Goal: Complete application form

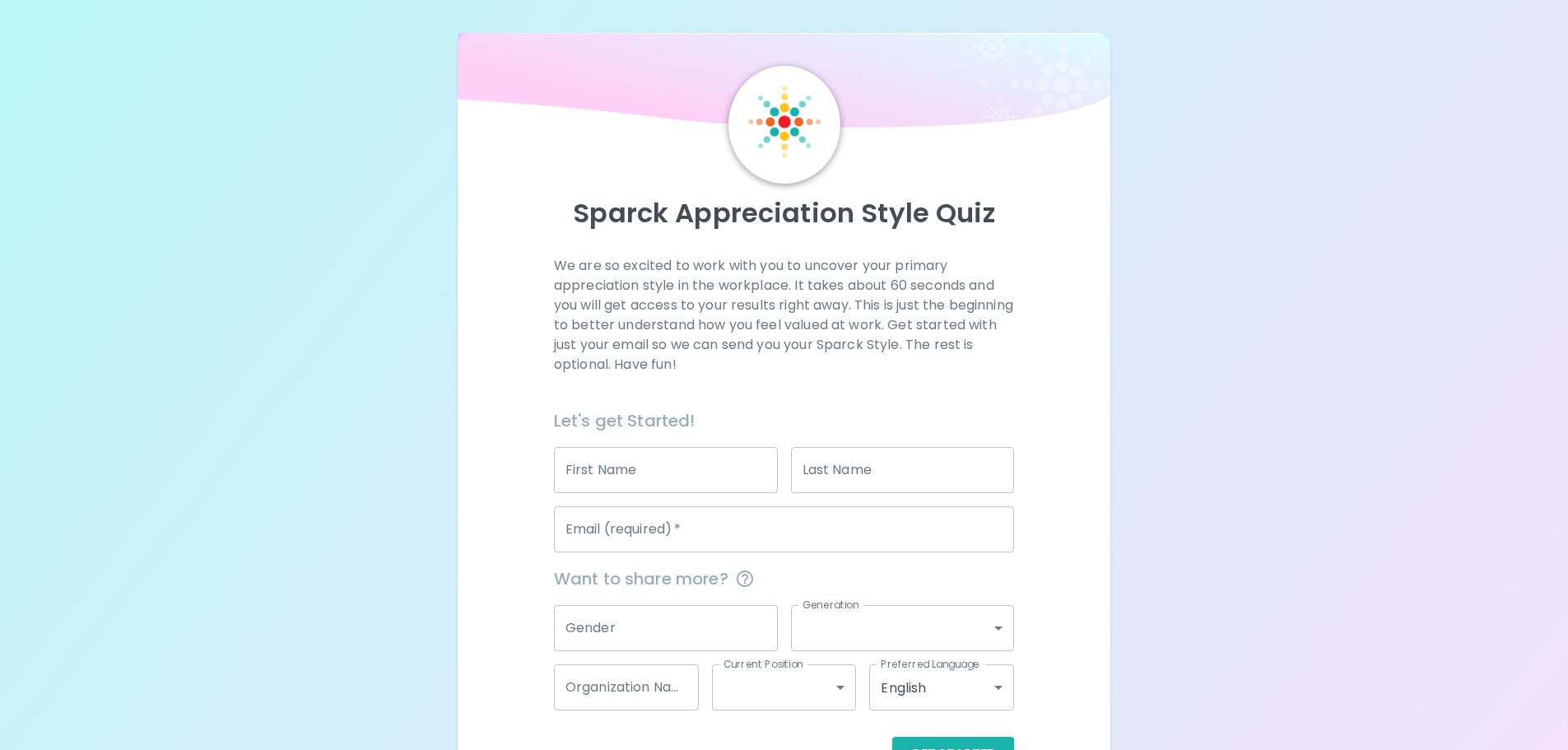
click at [647, 471] on input "First Name" at bounding box center [665, 470] width 224 height 46
type input "[PERSON_NAME]"
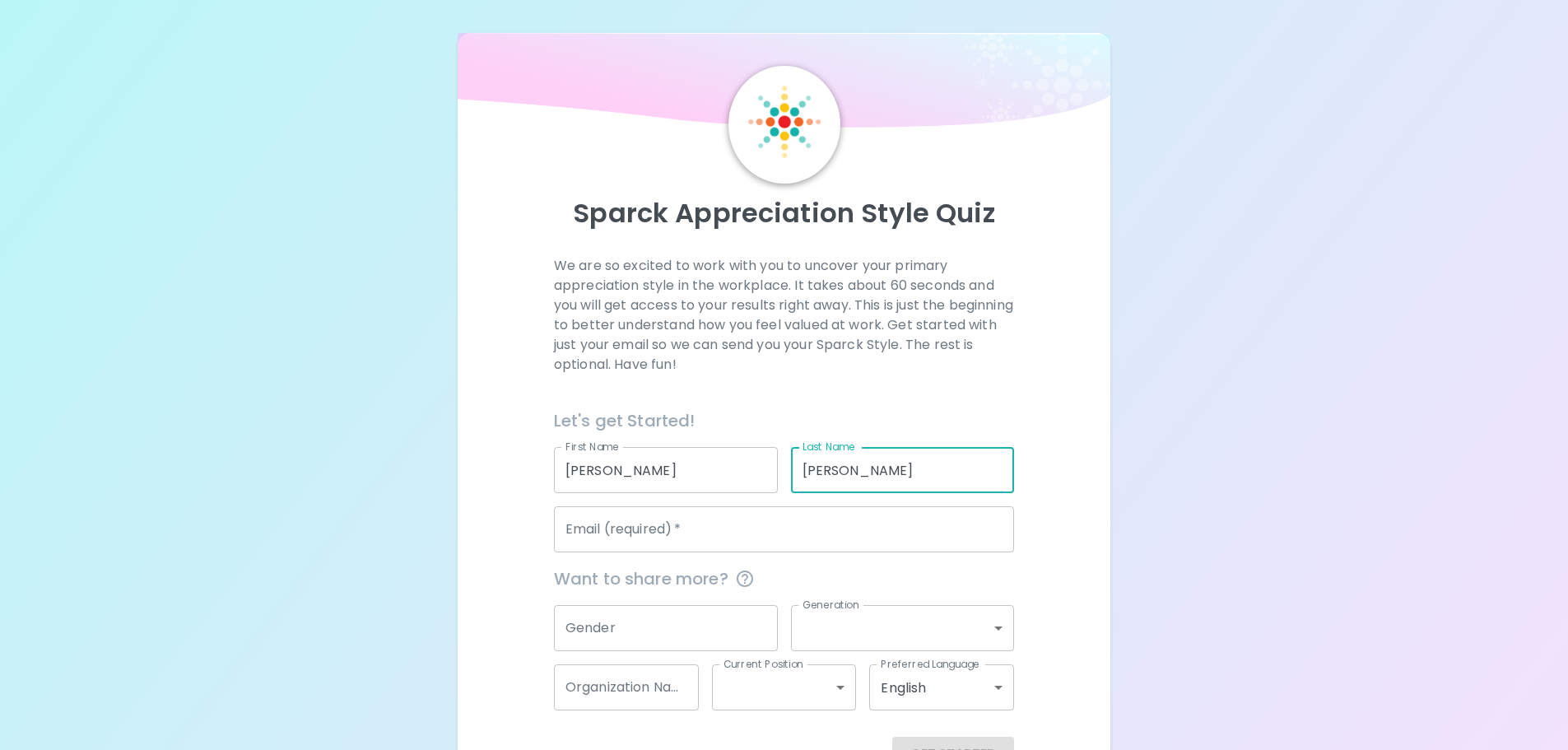
type input "[PERSON_NAME]"
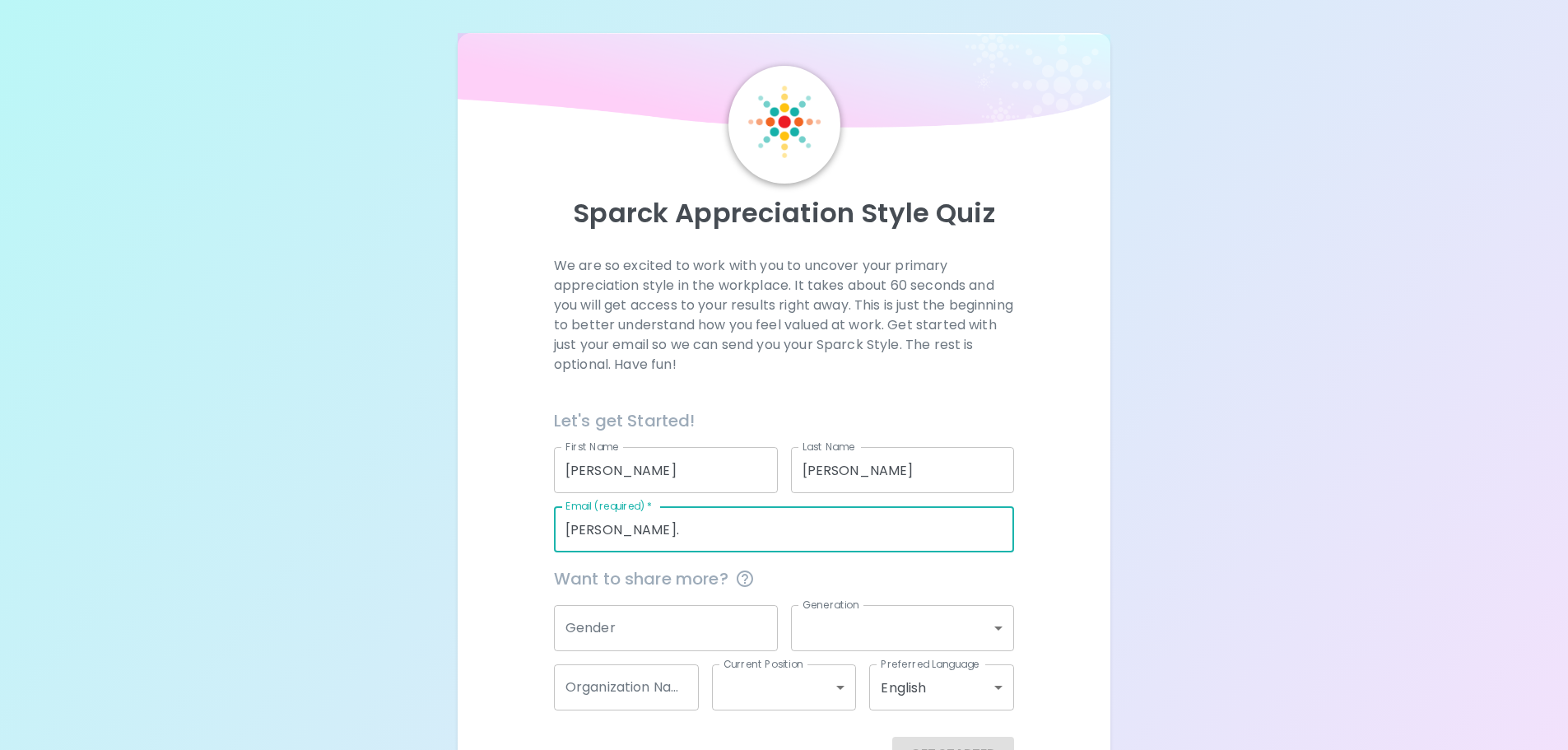
type input "[PERSON_NAME][EMAIL_ADDRESS][PERSON_NAME][DOMAIN_NAME]"
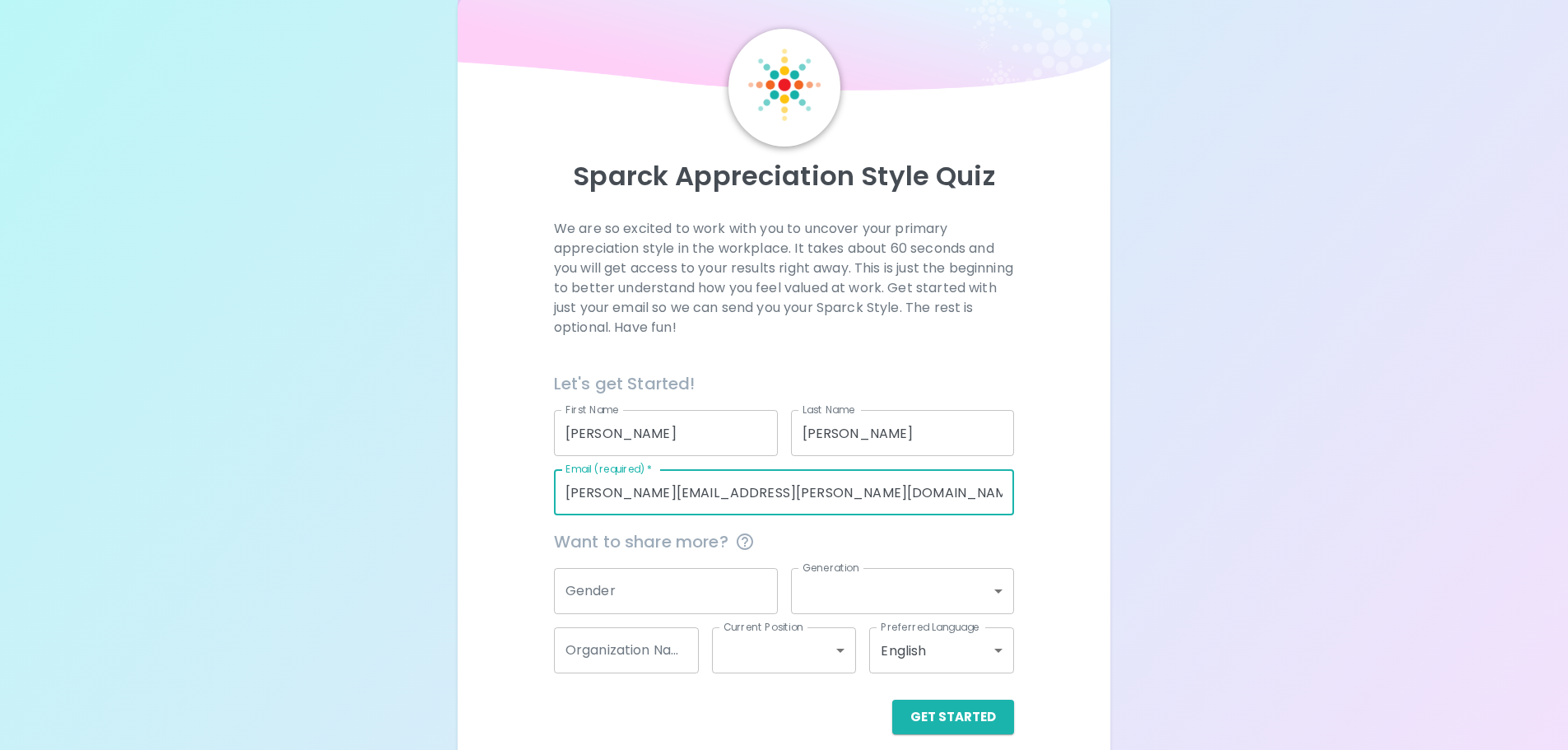
scroll to position [55, 0]
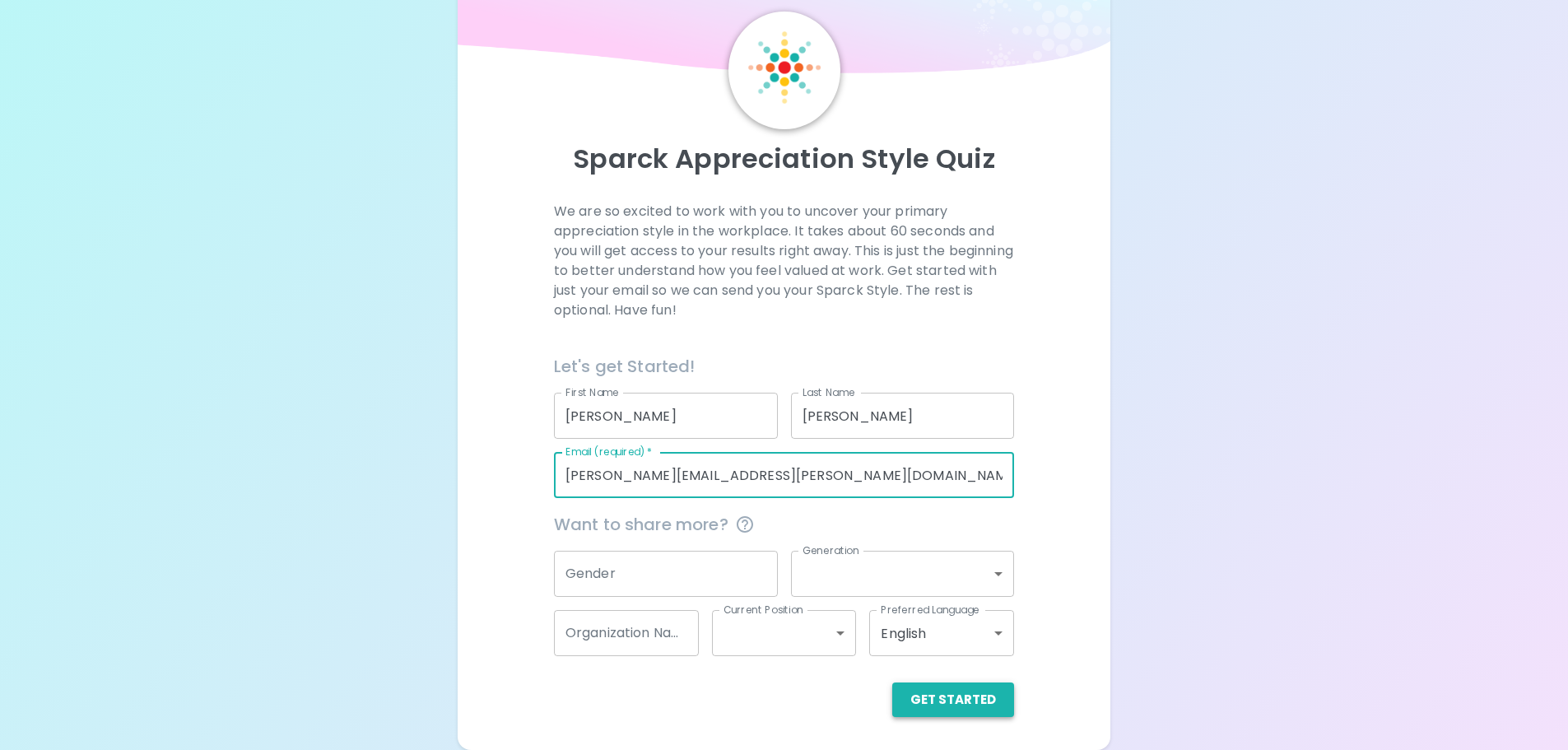
click at [967, 713] on button "Get Started" at bounding box center [953, 699] width 122 height 35
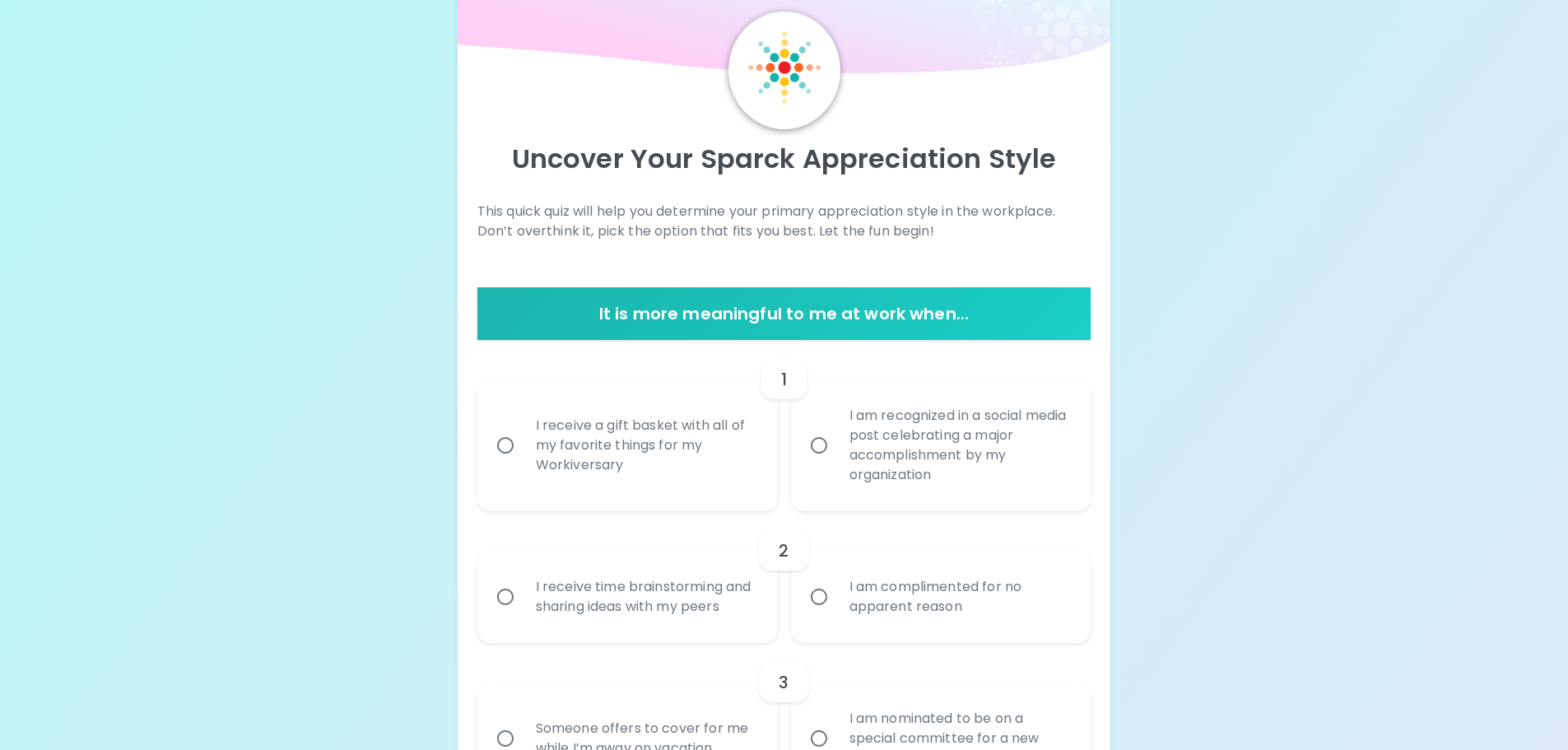
click at [548, 457] on div "I receive a gift basket with all of my favorite things for my Workiversary" at bounding box center [646, 445] width 247 height 99
click at [523, 457] on input "I receive a gift basket with all of my favorite things for my Workiversary" at bounding box center [506, 445] width 35 height 35
radio input "true"
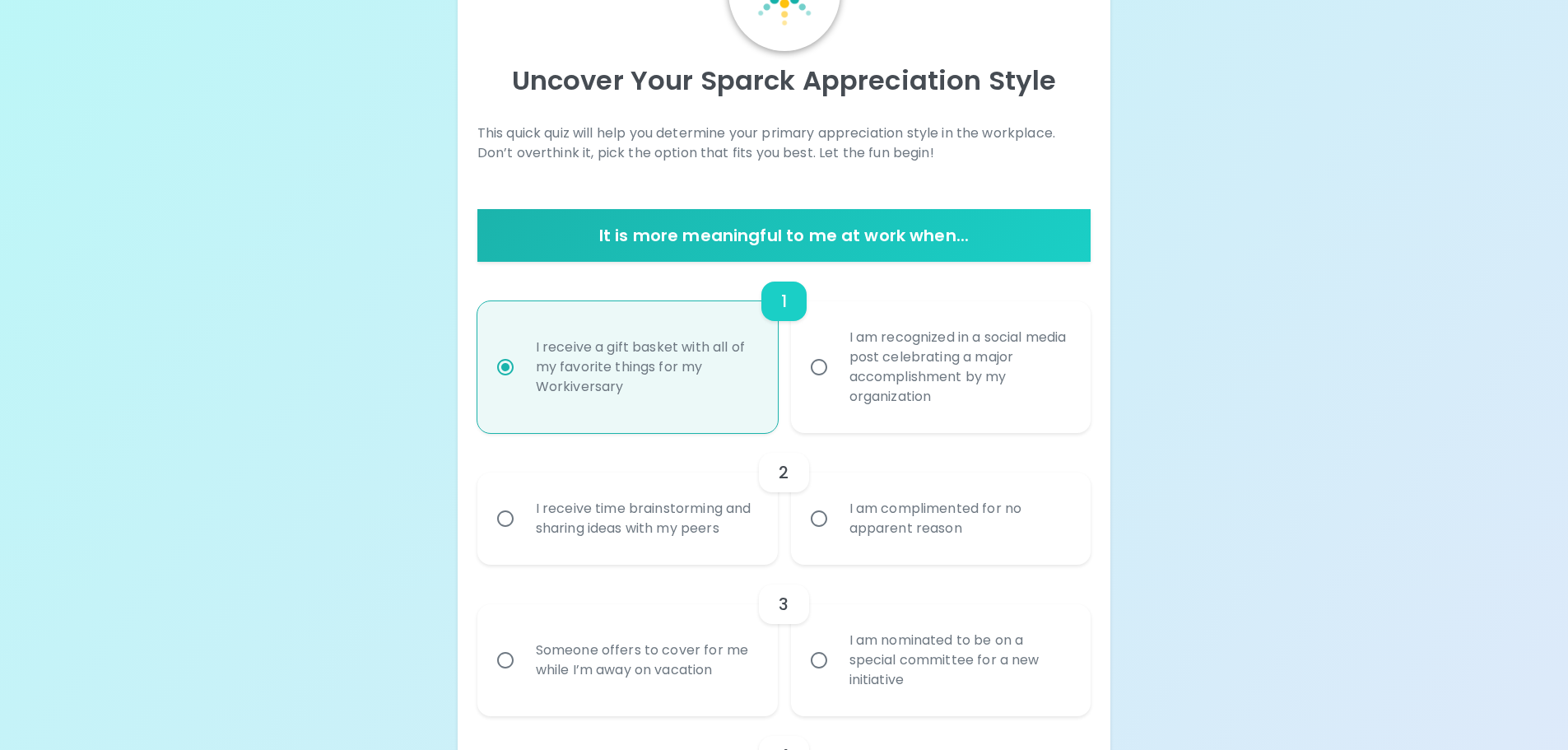
scroll to position [186, 0]
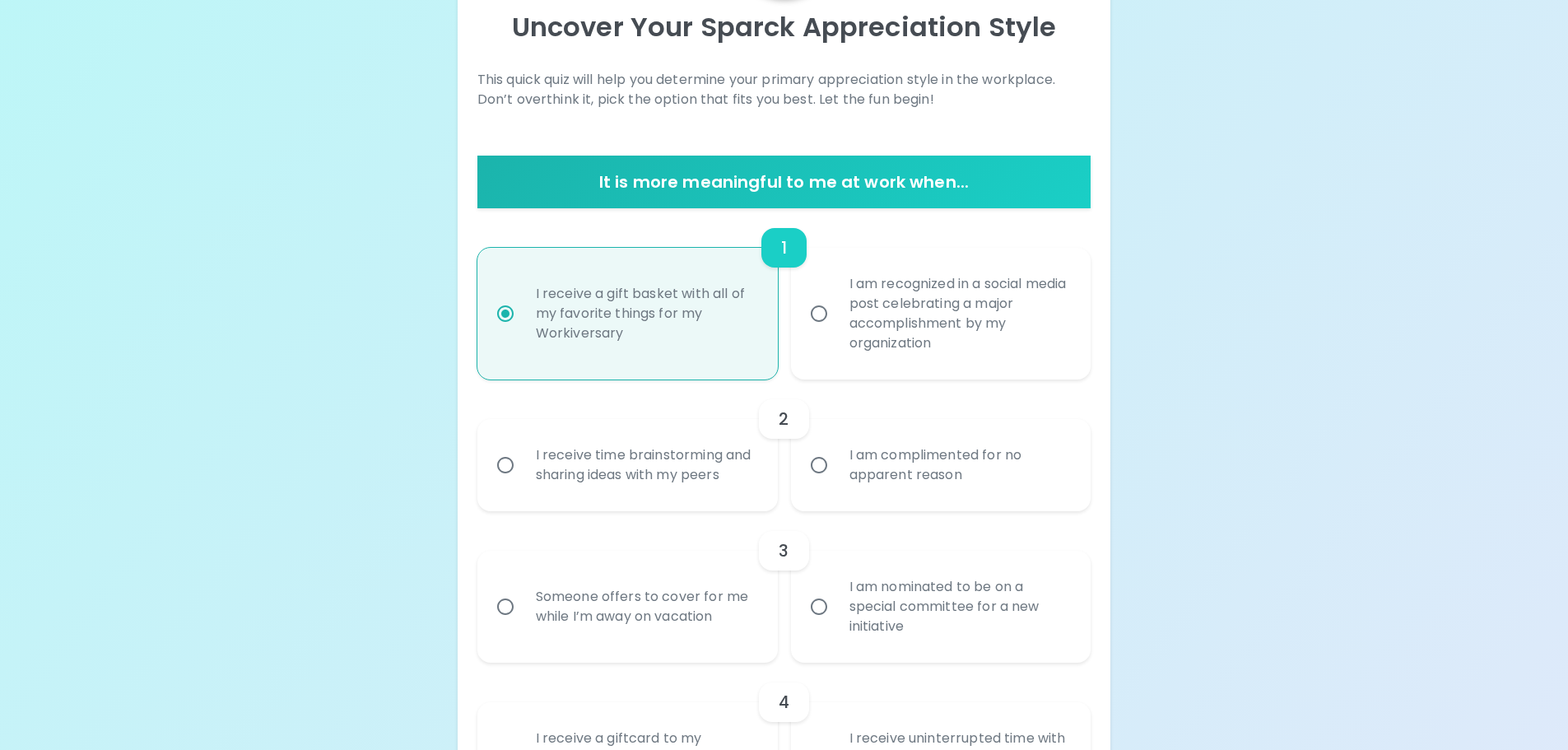
click at [579, 480] on div "I receive time brainstorming and sharing ideas with my peers" at bounding box center [646, 465] width 247 height 79
click at [523, 480] on input "I receive time brainstorming and sharing ideas with my peers" at bounding box center [506, 465] width 35 height 35
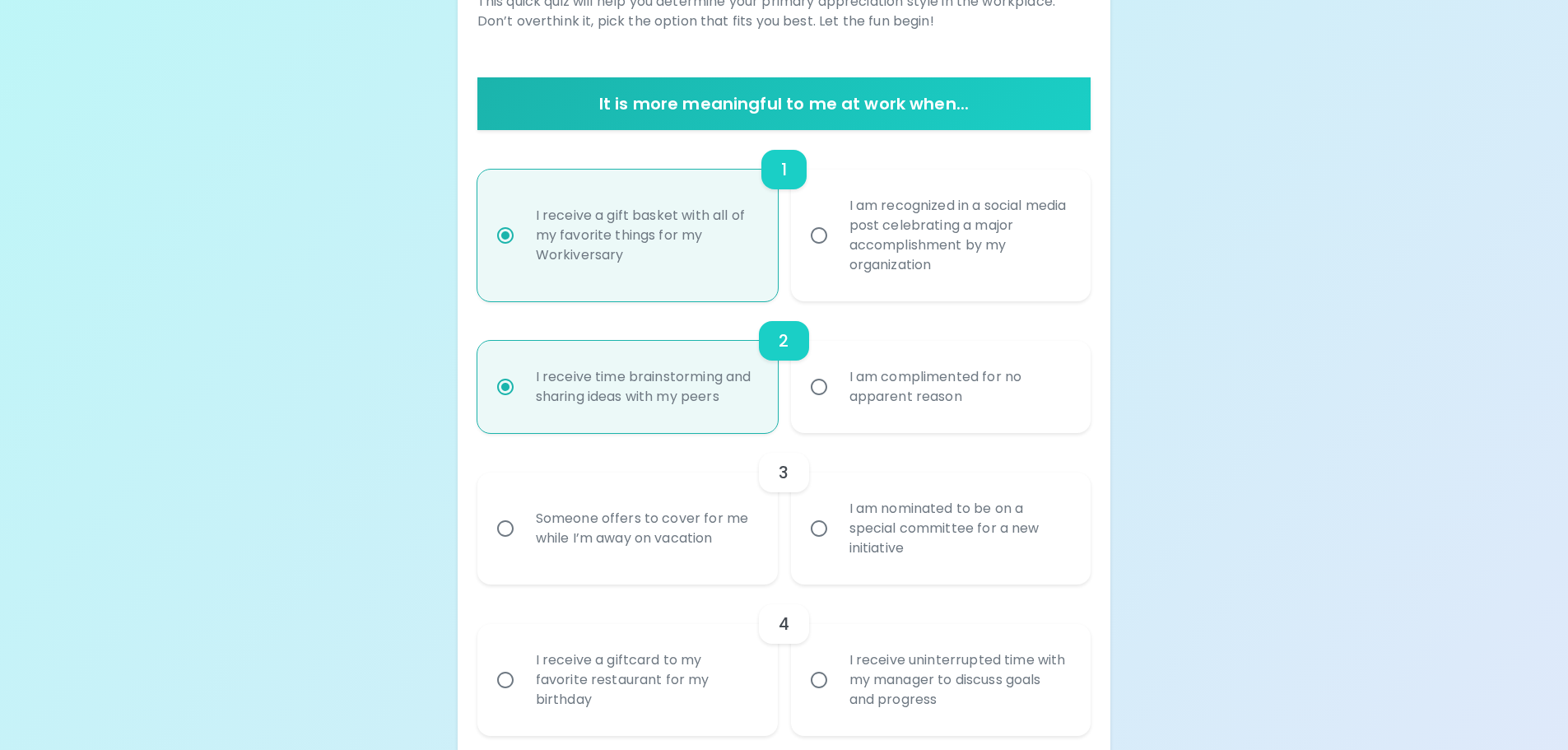
scroll to position [317, 0]
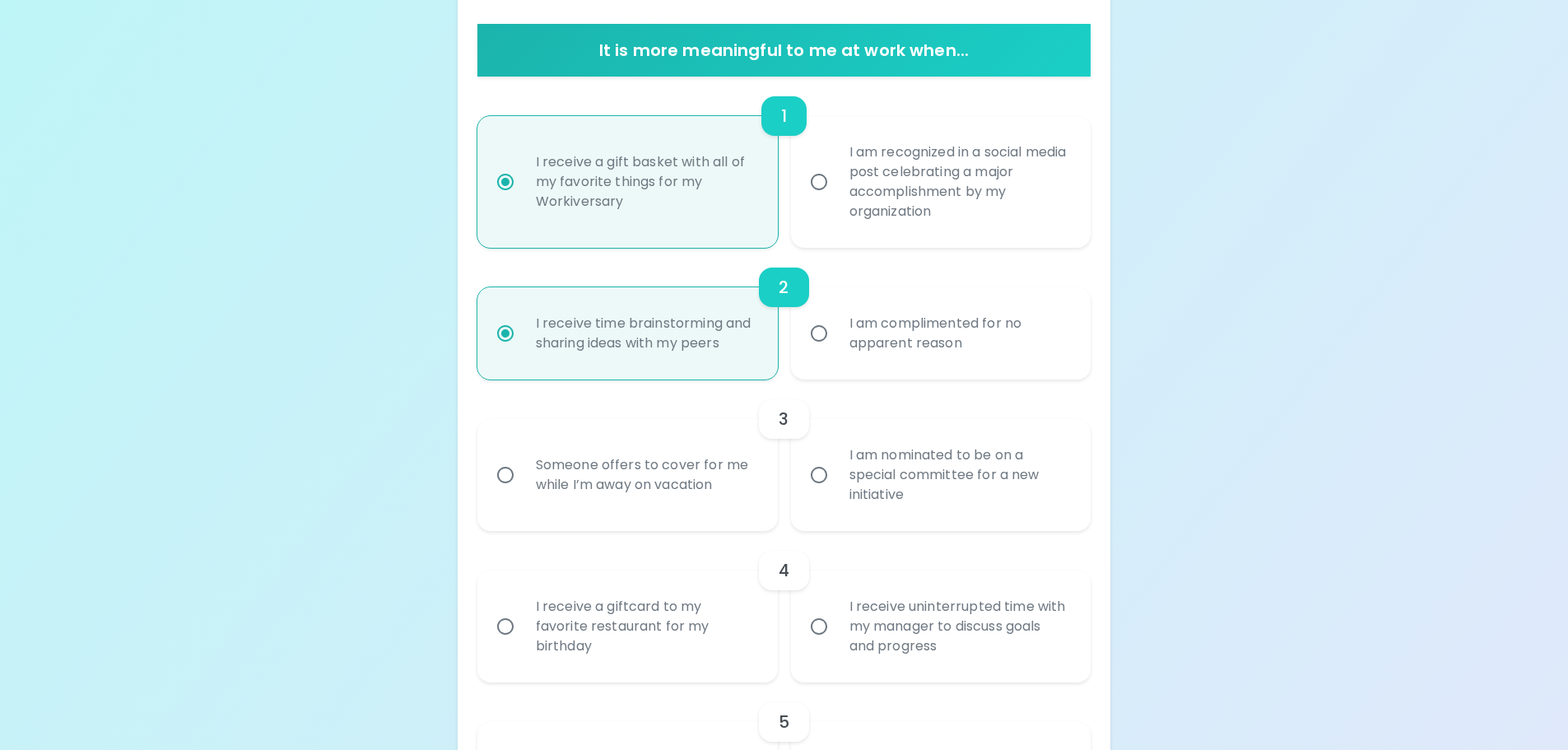
radio input "true"
click at [826, 479] on input "I am nominated to be on a special committee for a new initiative" at bounding box center [820, 475] width 35 height 35
radio input "false"
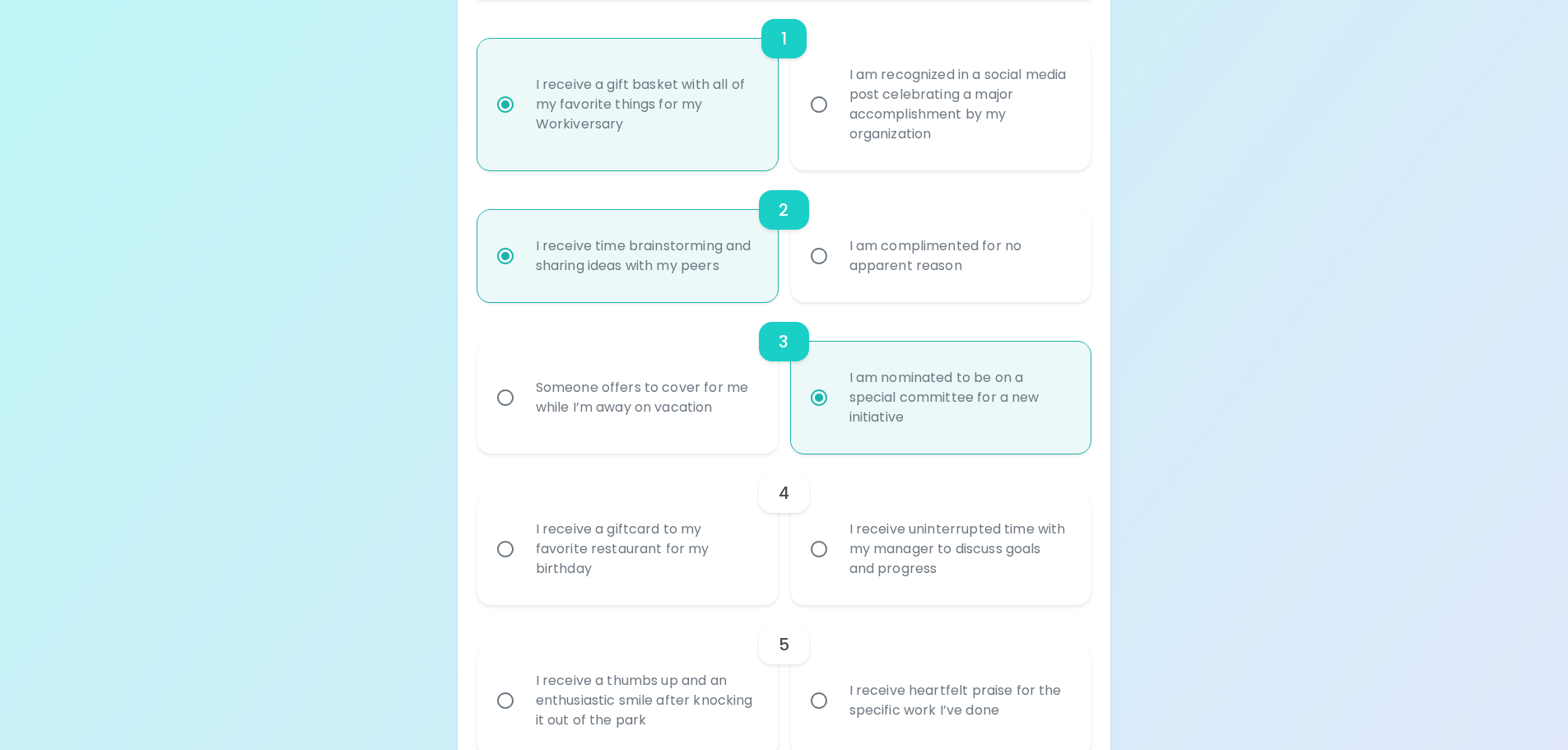
scroll to position [449, 0]
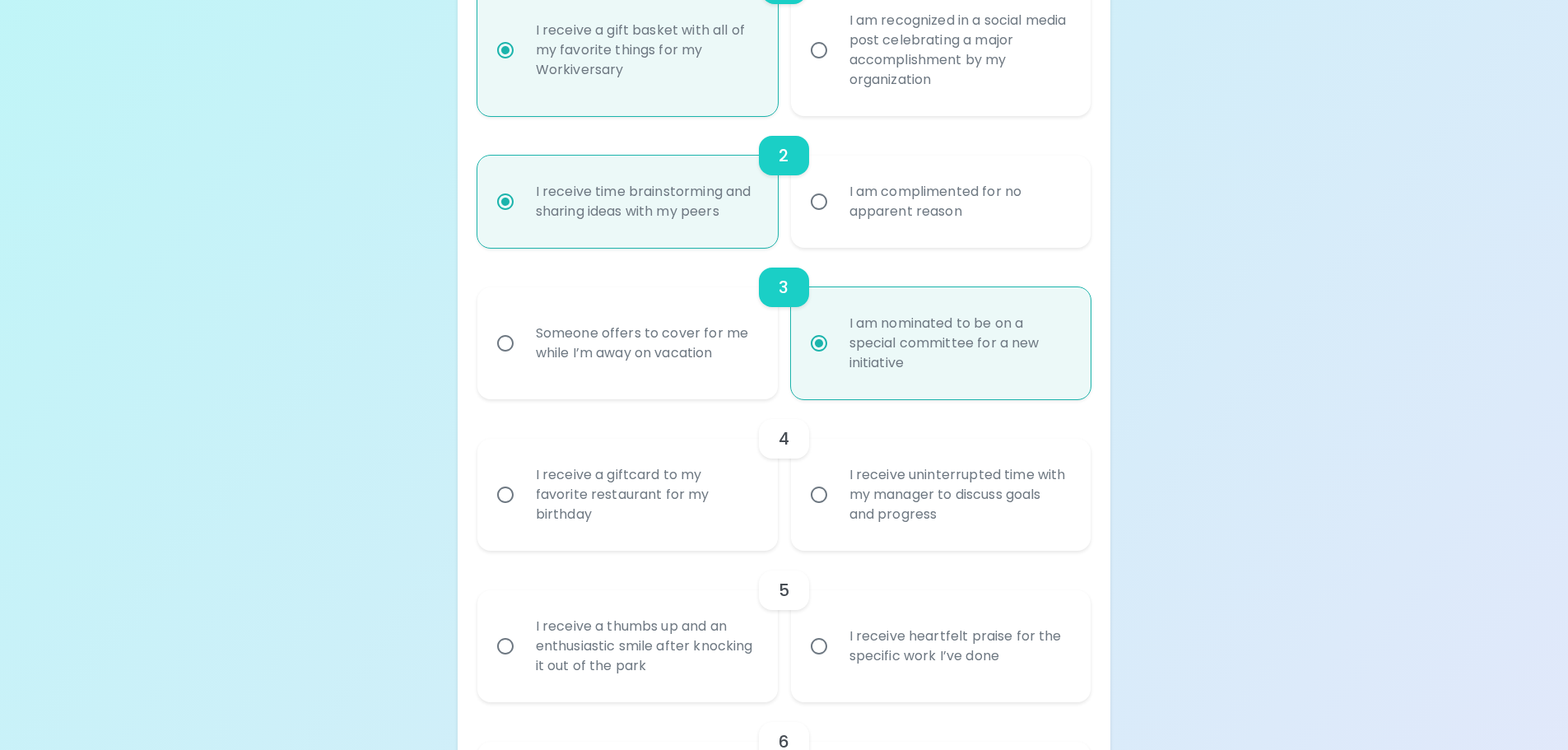
radio input "true"
click at [914, 500] on div "I receive uninterrupted time with my manager to discuss goals and progress" at bounding box center [960, 494] width 247 height 99
click at [837, 500] on input "I receive uninterrupted time with my manager to discuss goals and progress" at bounding box center [820, 495] width 35 height 35
radio input "false"
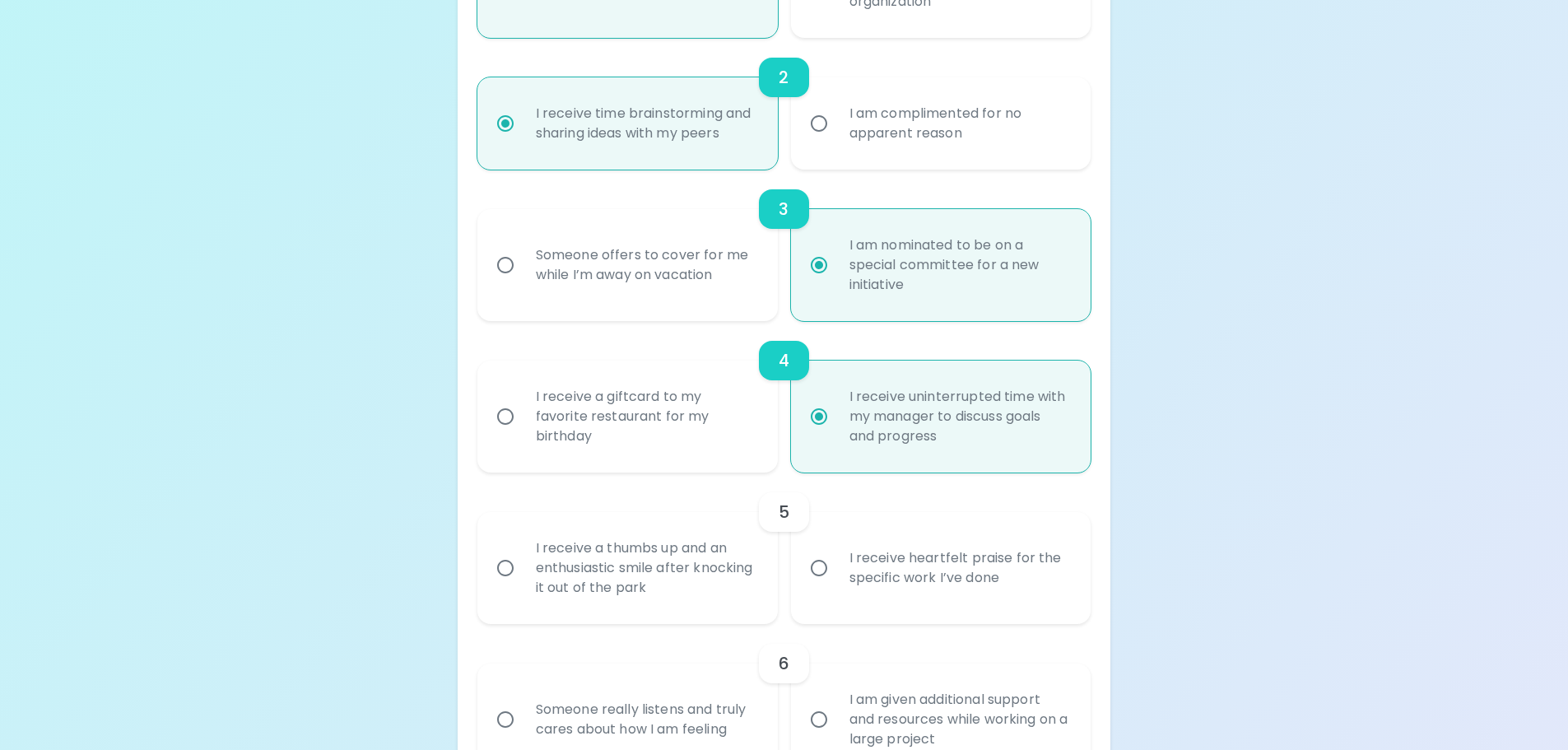
scroll to position [581, 0]
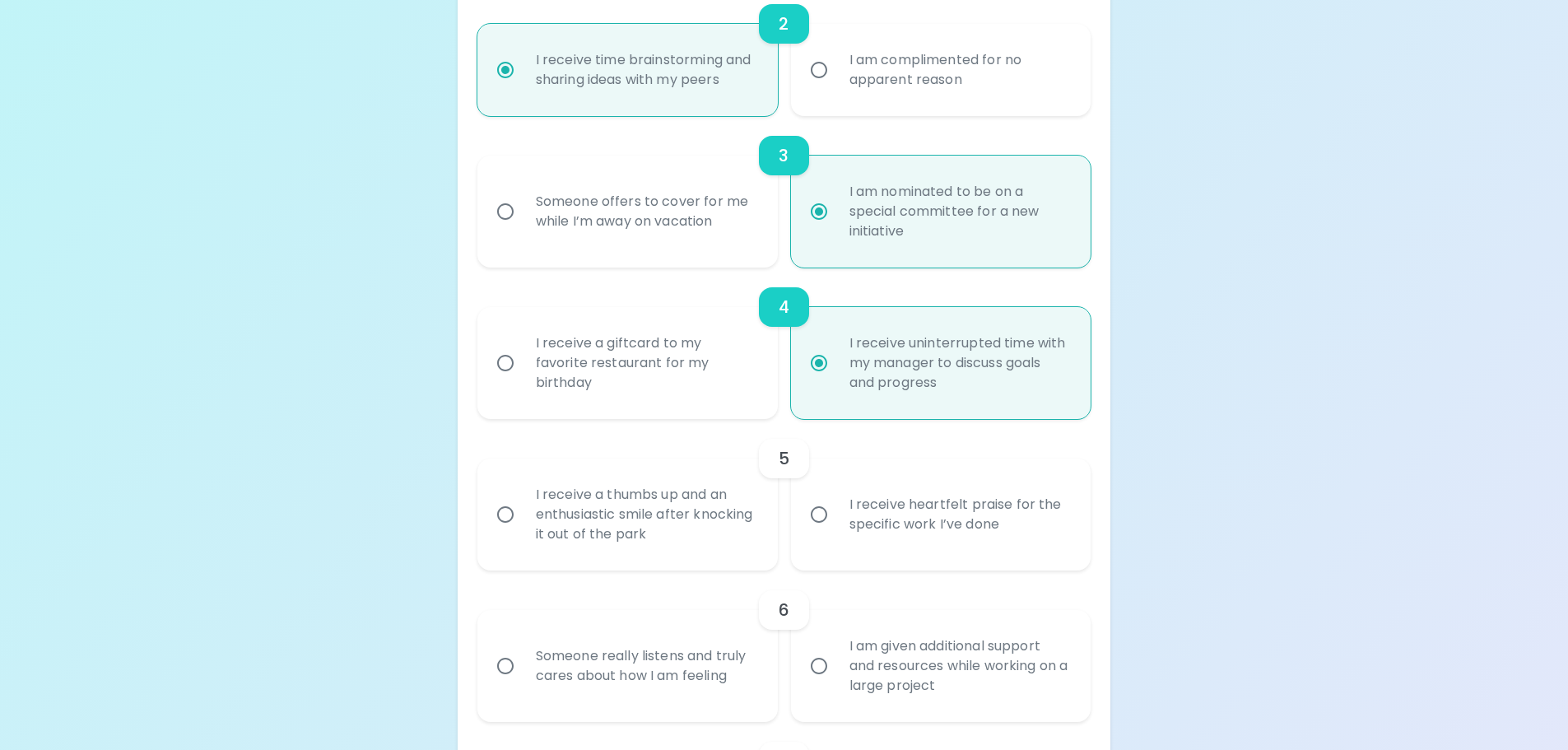
radio input "true"
click at [840, 541] on div "I receive heartfelt praise for the specific work I’ve done" at bounding box center [960, 514] width 247 height 79
click at [837, 531] on input "I receive heartfelt praise for the specific work I’ve done" at bounding box center [820, 514] width 35 height 35
radio input "false"
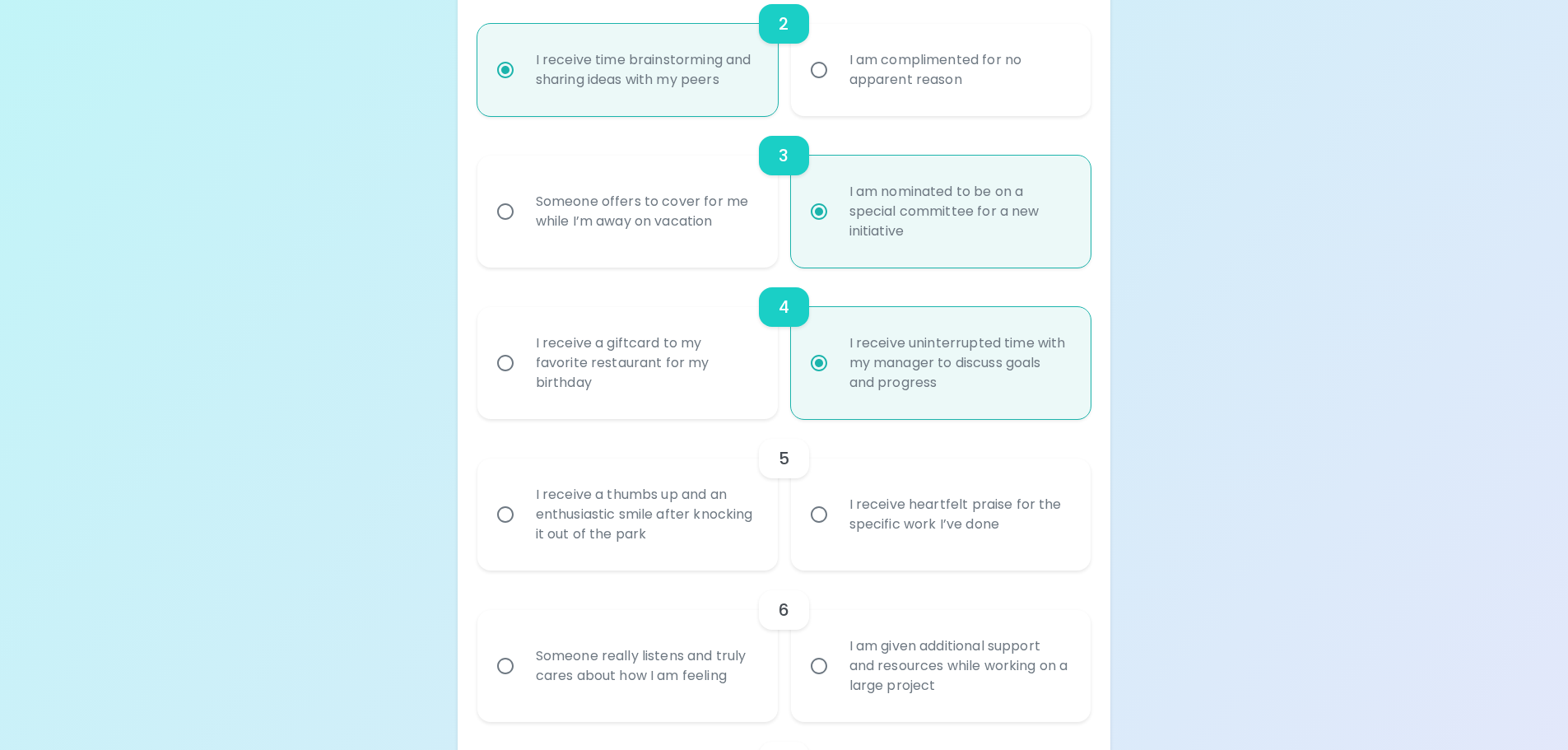
radio input "false"
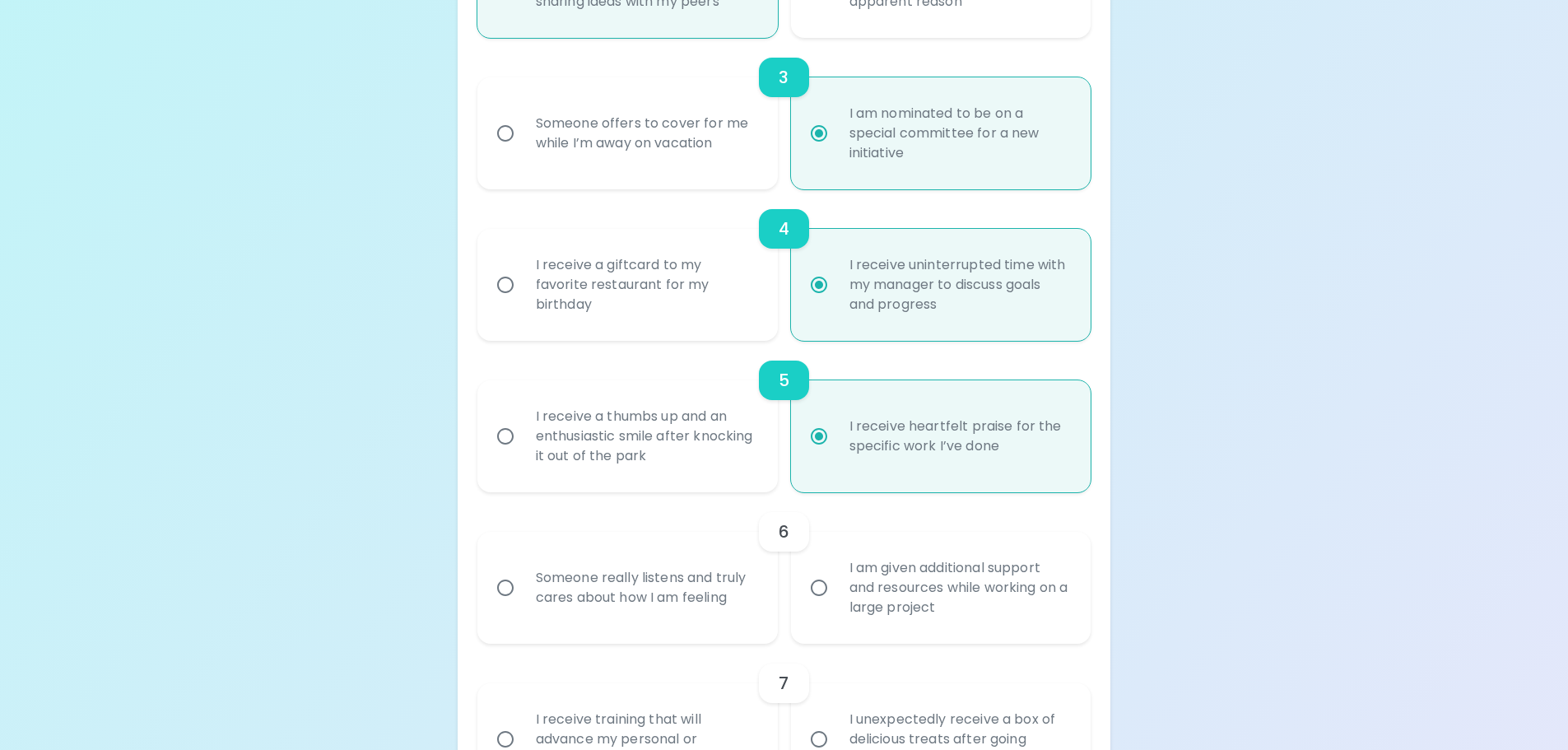
scroll to position [713, 0]
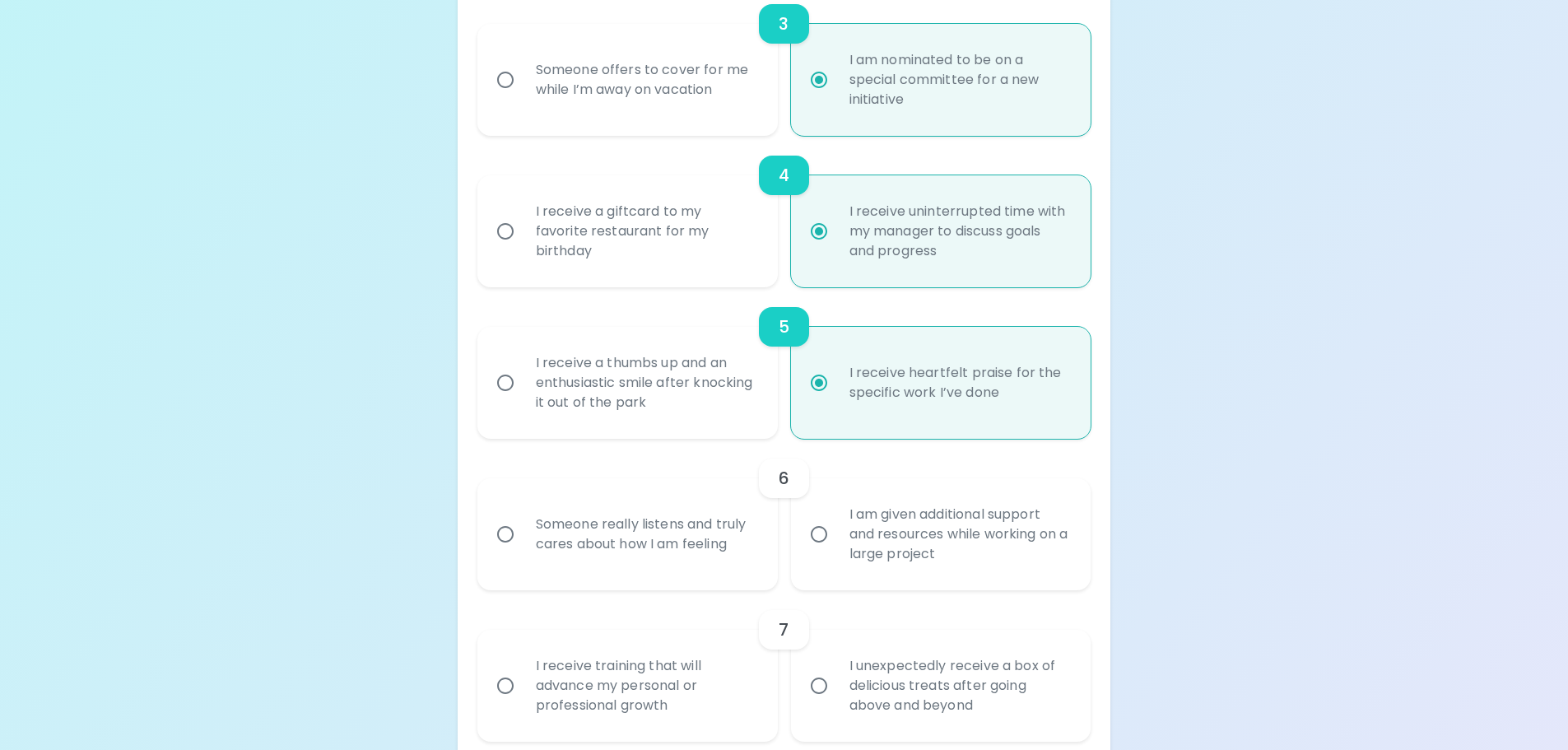
radio input "true"
click at [877, 536] on div "I am given additional support and resources while working on a large project" at bounding box center [960, 533] width 247 height 99
click at [837, 536] on input "I am given additional support and resources while working on a large project" at bounding box center [820, 534] width 35 height 35
radio input "false"
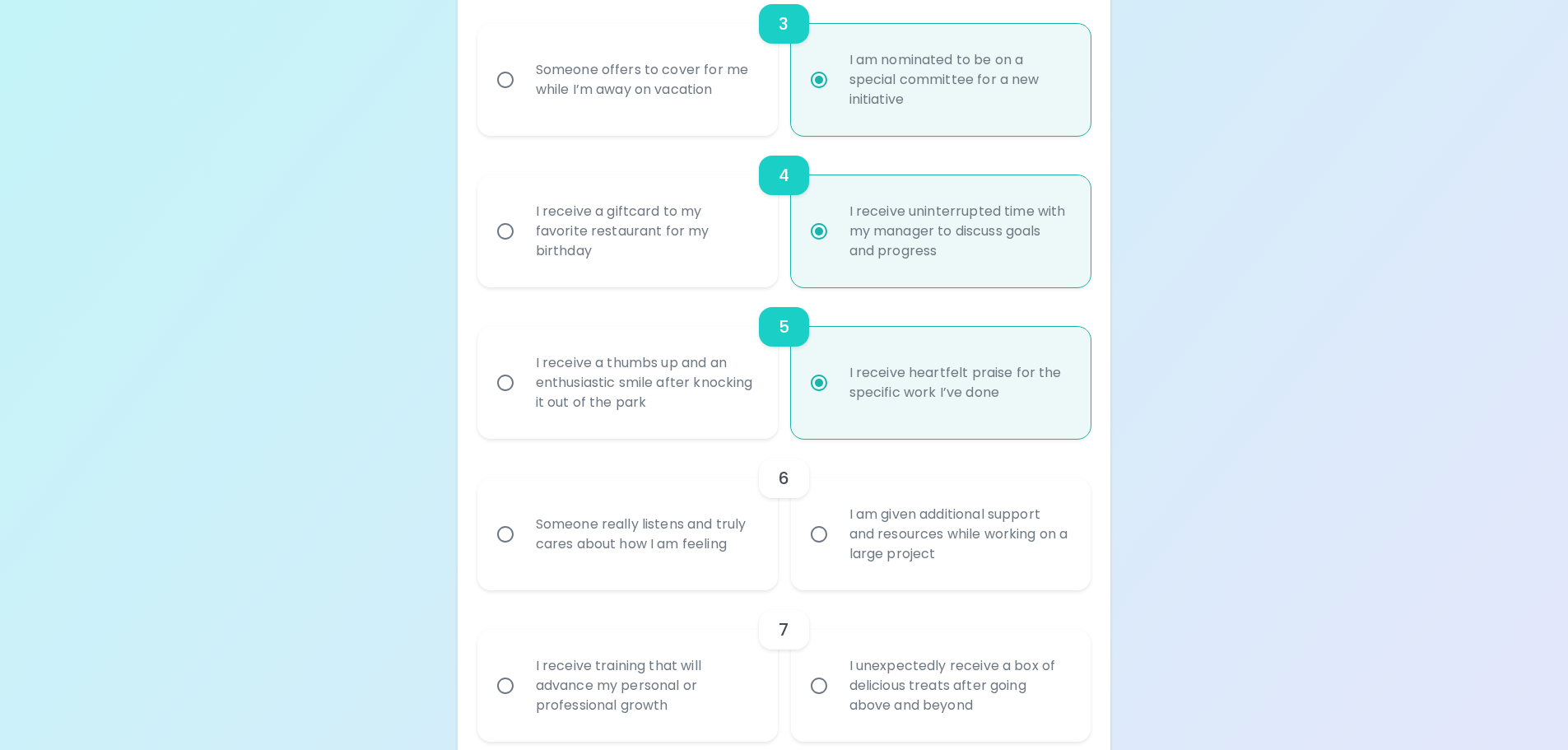
radio input "false"
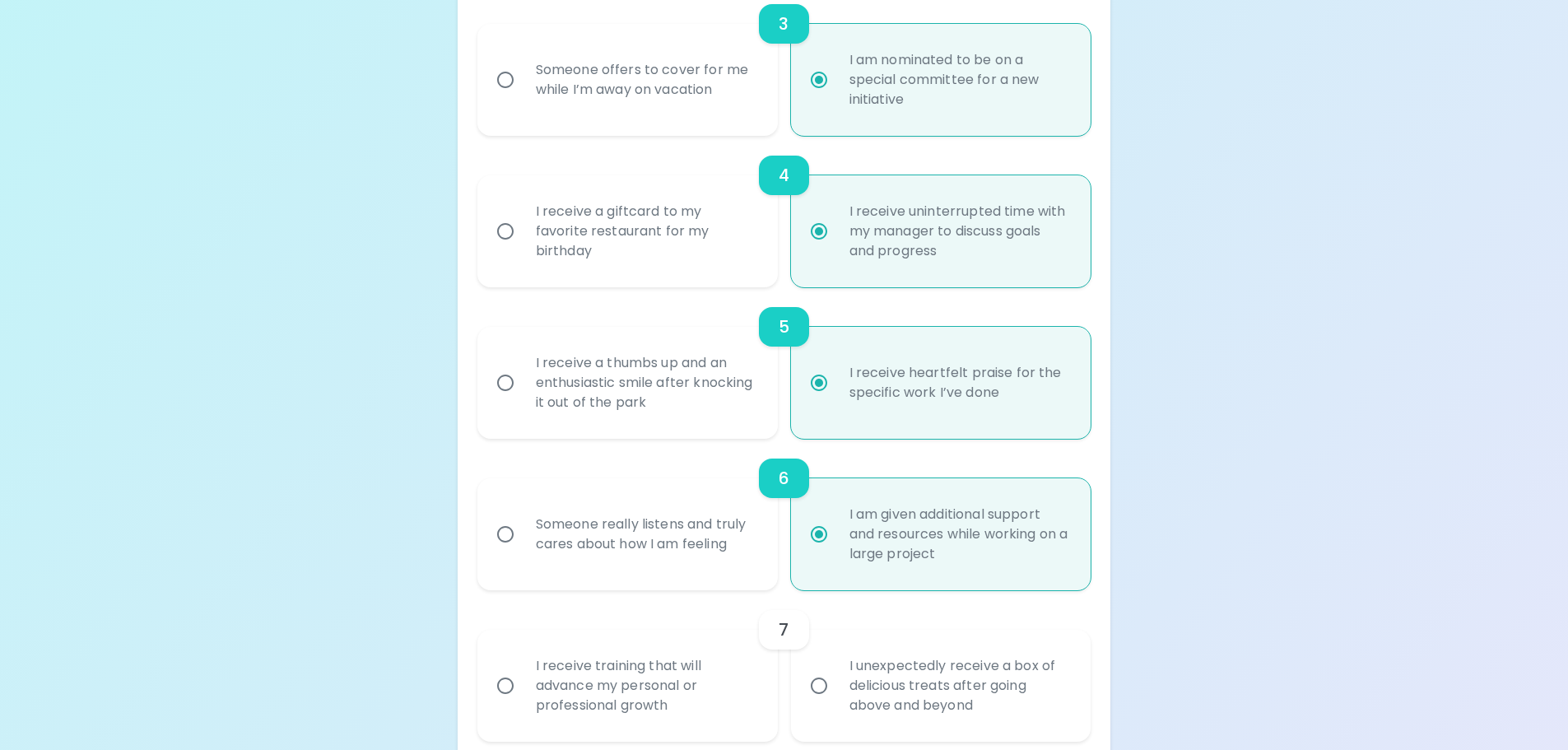
scroll to position [844, 0]
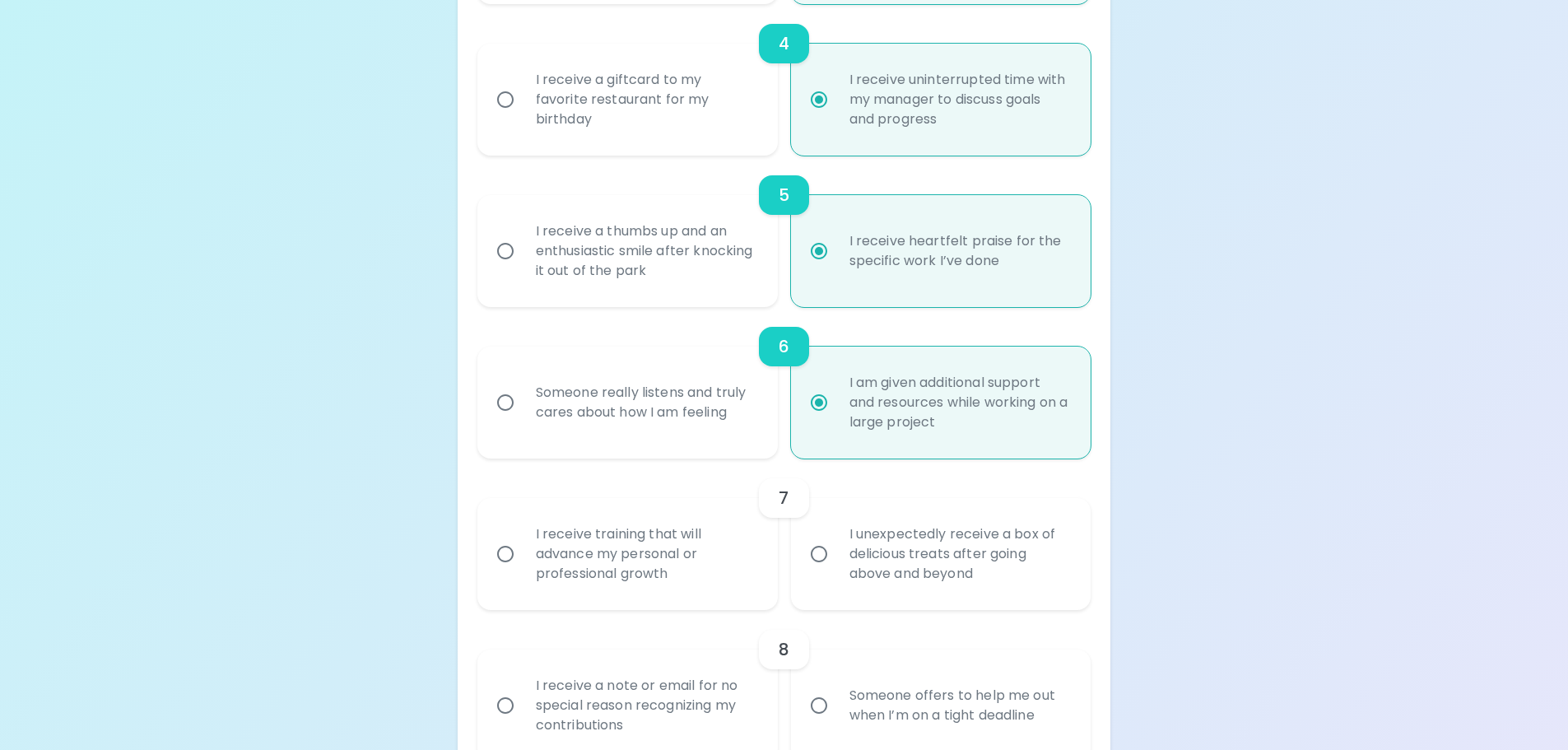
radio input "true"
click at [671, 554] on div "I receive training that will advance my personal or professional growth" at bounding box center [646, 553] width 247 height 99
click at [523, 554] on input "I receive training that will advance my personal or professional growth" at bounding box center [506, 553] width 35 height 35
radio input "false"
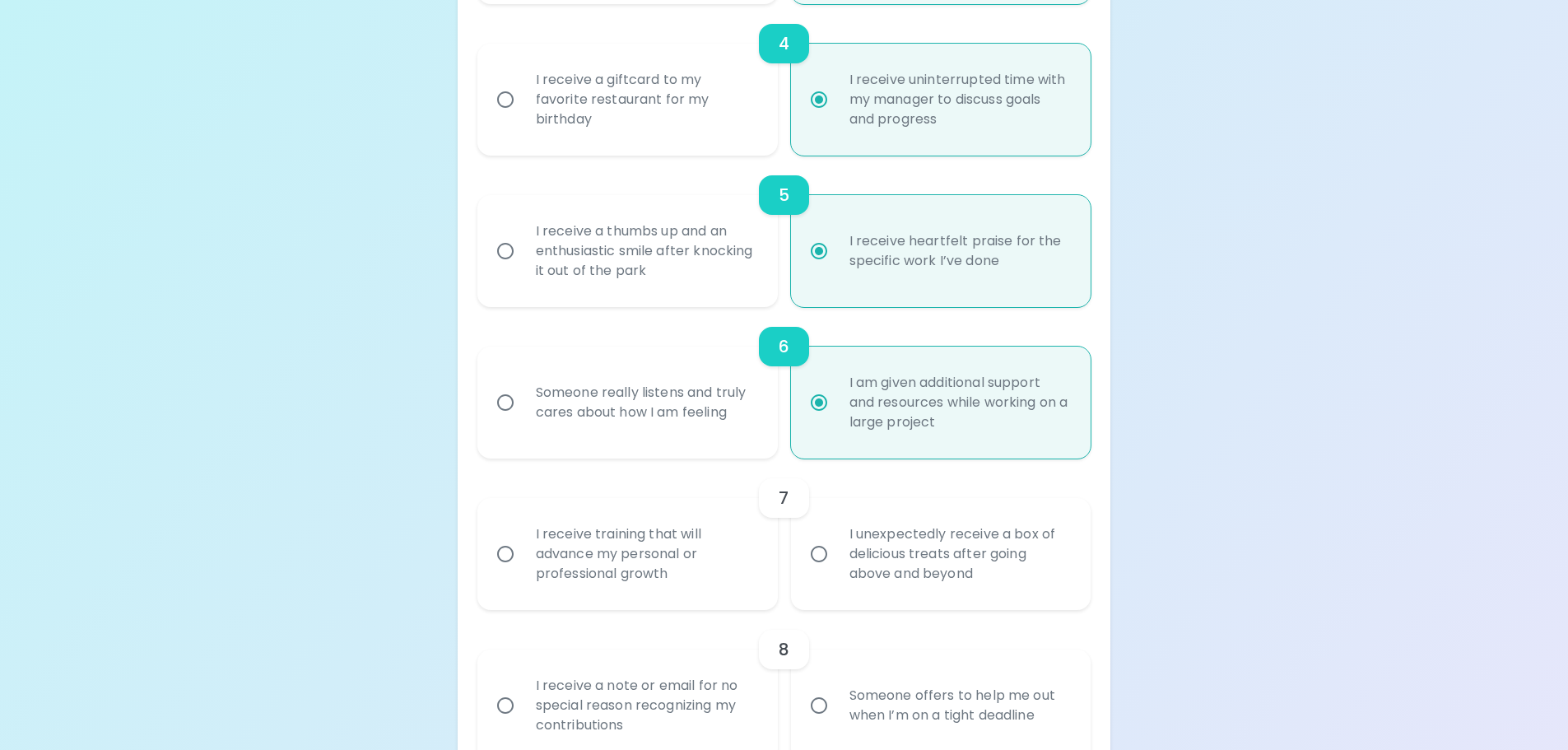
radio input "false"
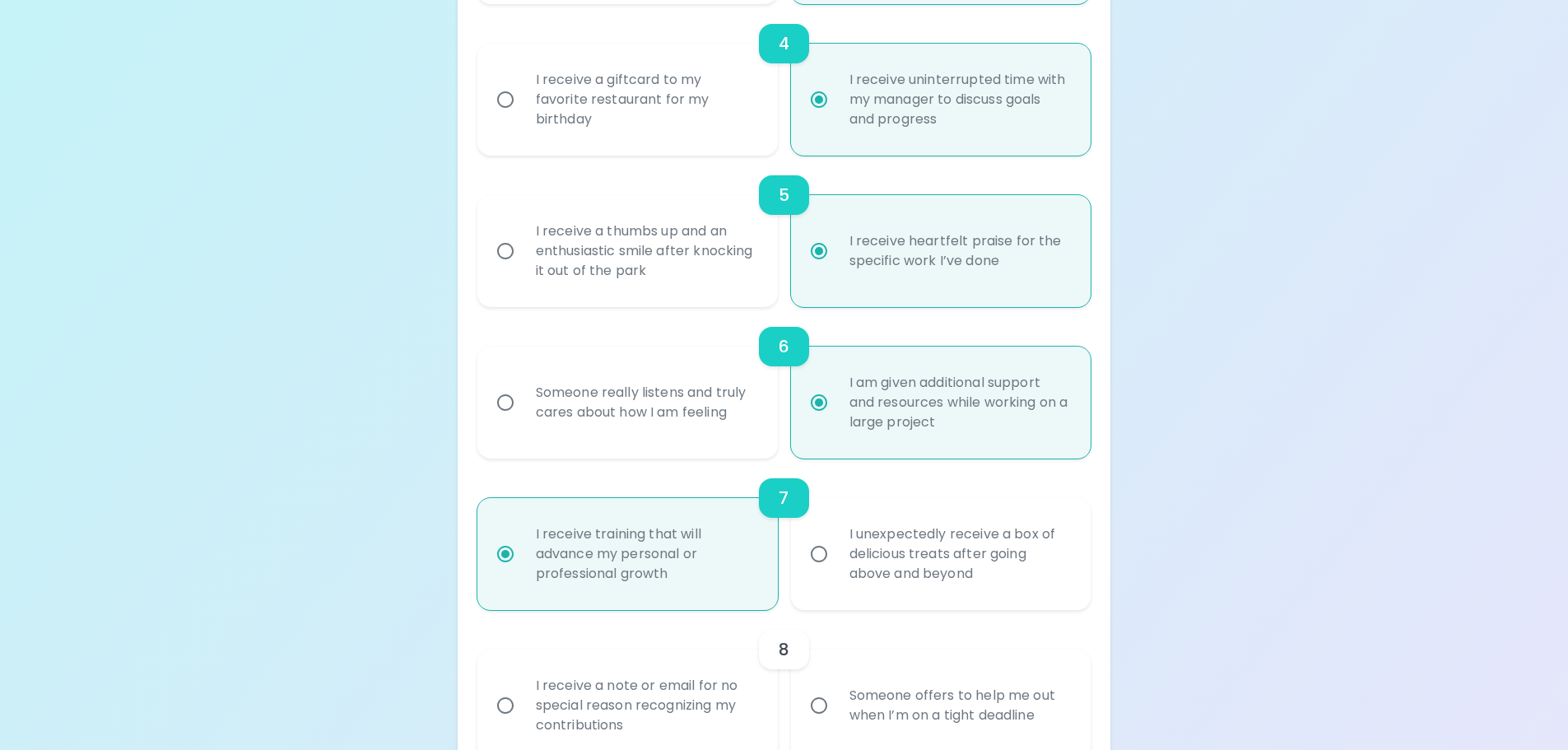
scroll to position [975, 0]
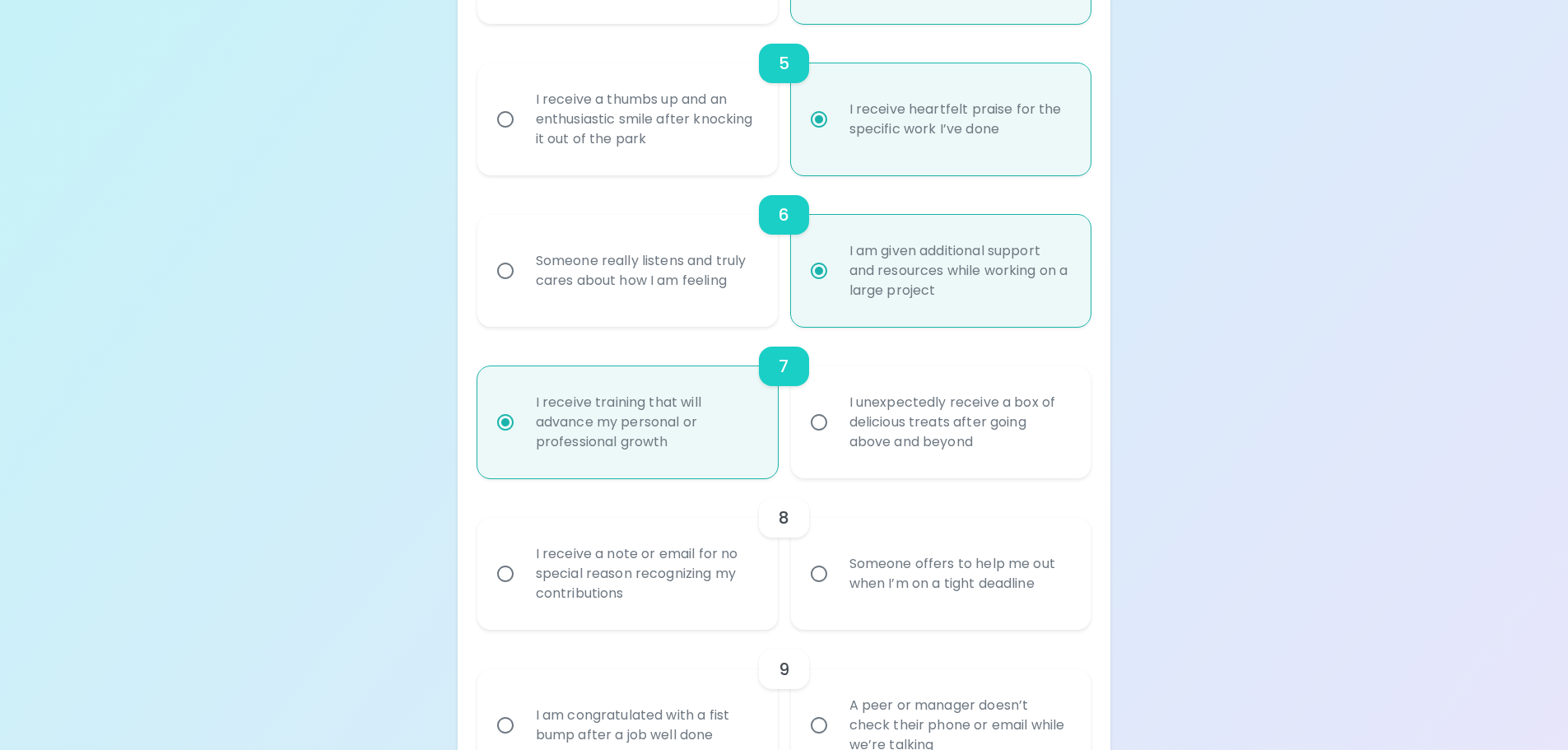
radio input "true"
click at [671, 554] on div "I receive a note or email for no special reason recognizing my contributions" at bounding box center [646, 573] width 247 height 99
click at [523, 556] on input "I receive a note or email for no special reason recognizing my contributions" at bounding box center [506, 574] width 35 height 35
radio input "false"
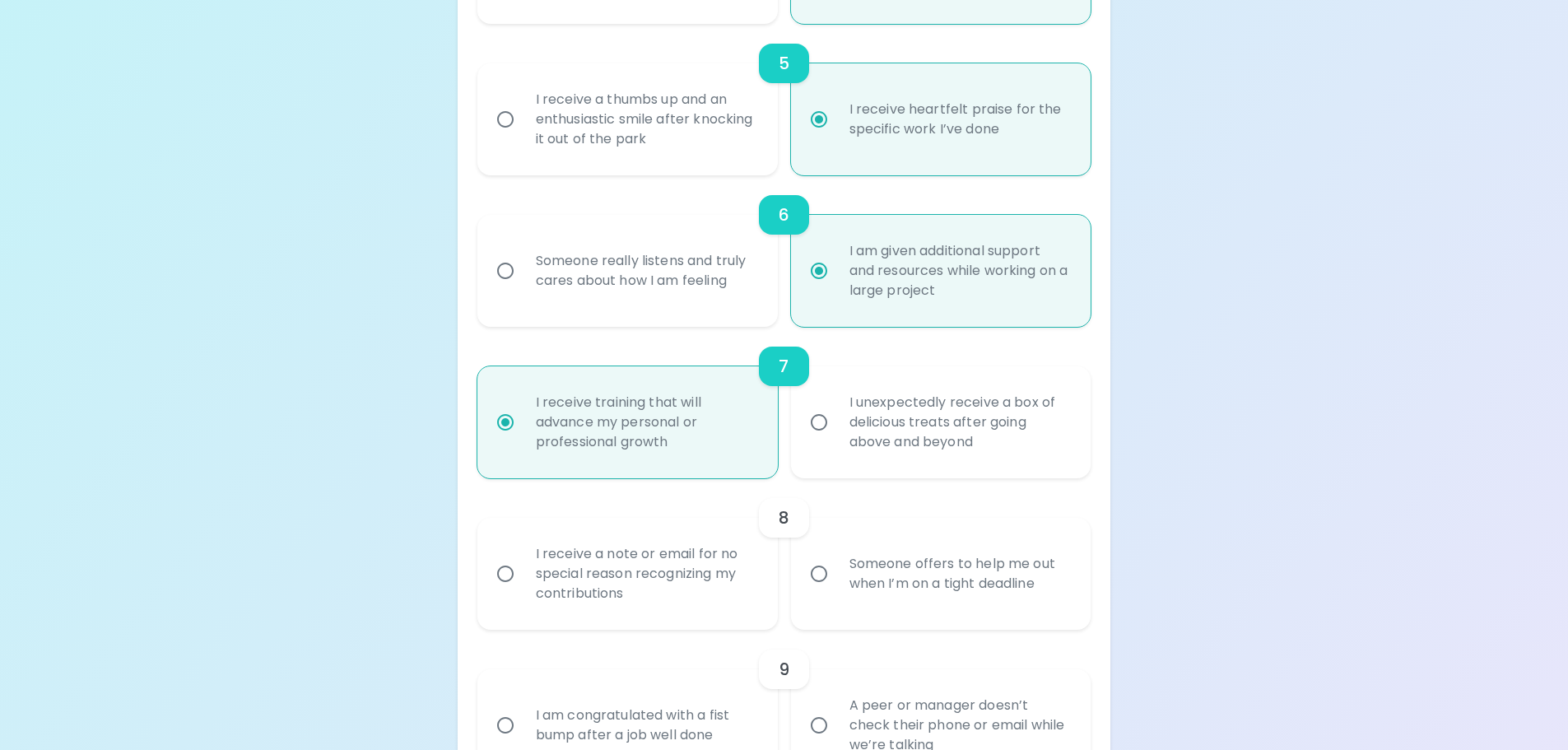
radio input "false"
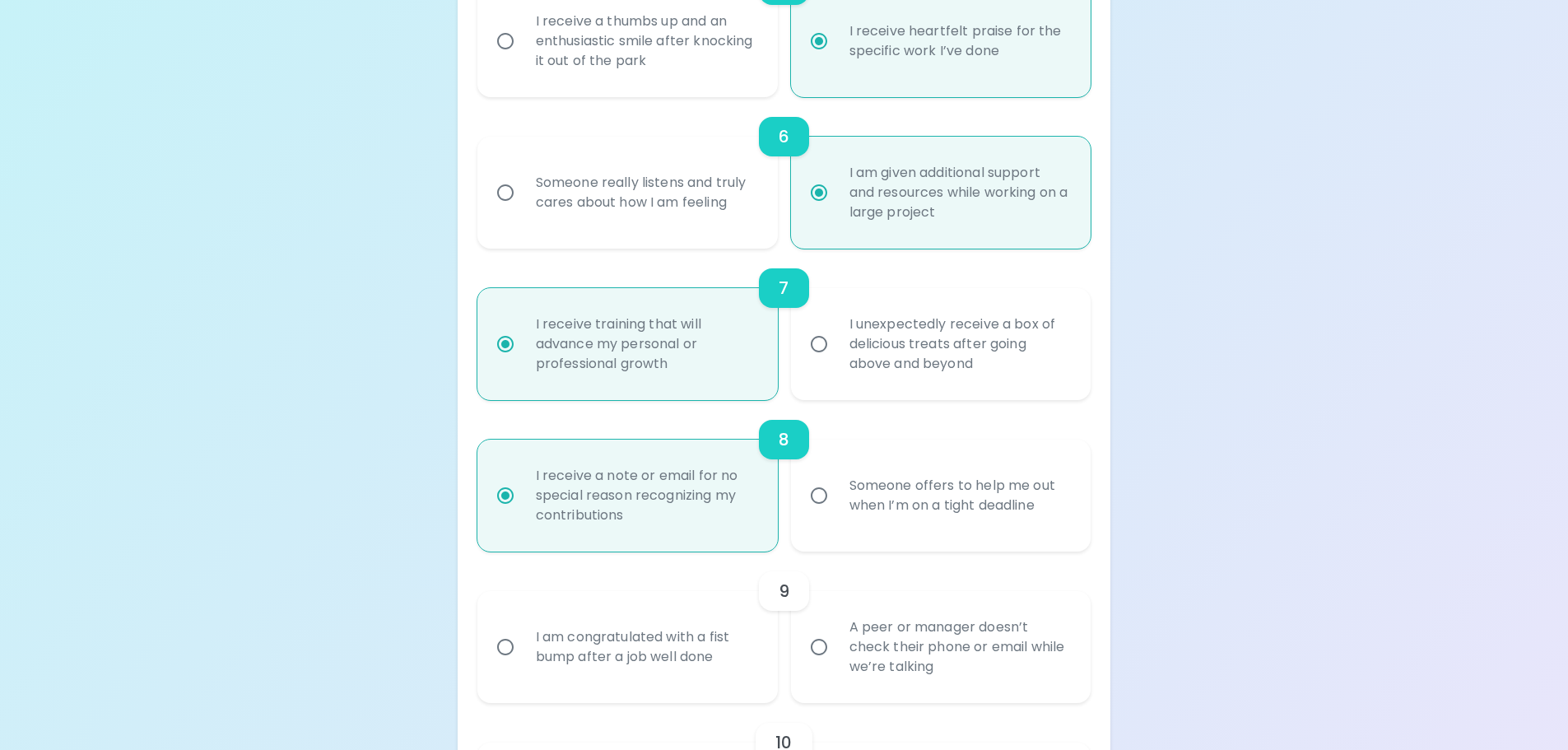
scroll to position [1108, 0]
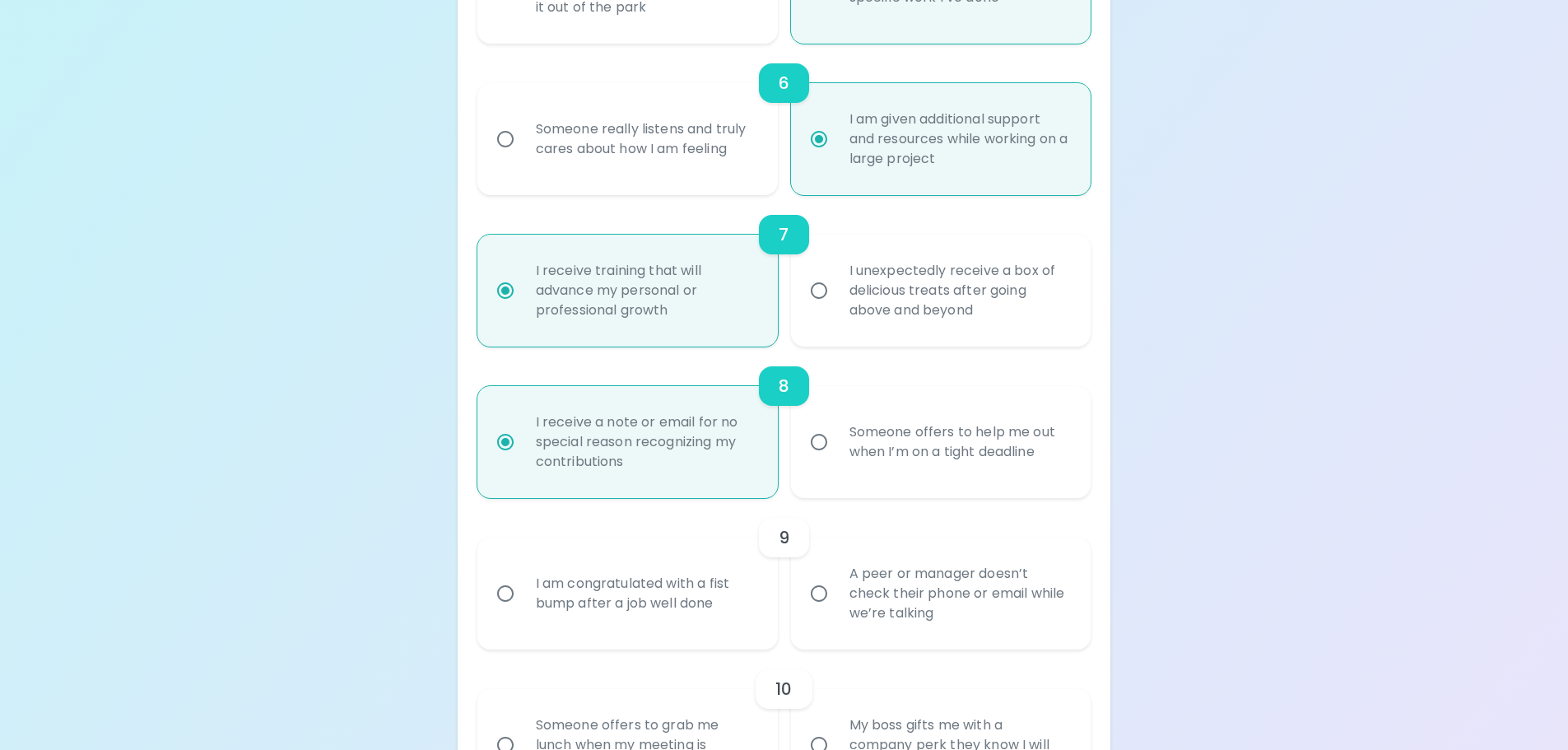
radio input "true"
click at [926, 588] on div "A peer or manager doesn’t check their phone or email while we’re talking" at bounding box center [960, 593] width 247 height 99
click at [837, 588] on input "A peer or manager doesn’t check their phone or email while we’re talking" at bounding box center [820, 594] width 35 height 35
radio input "false"
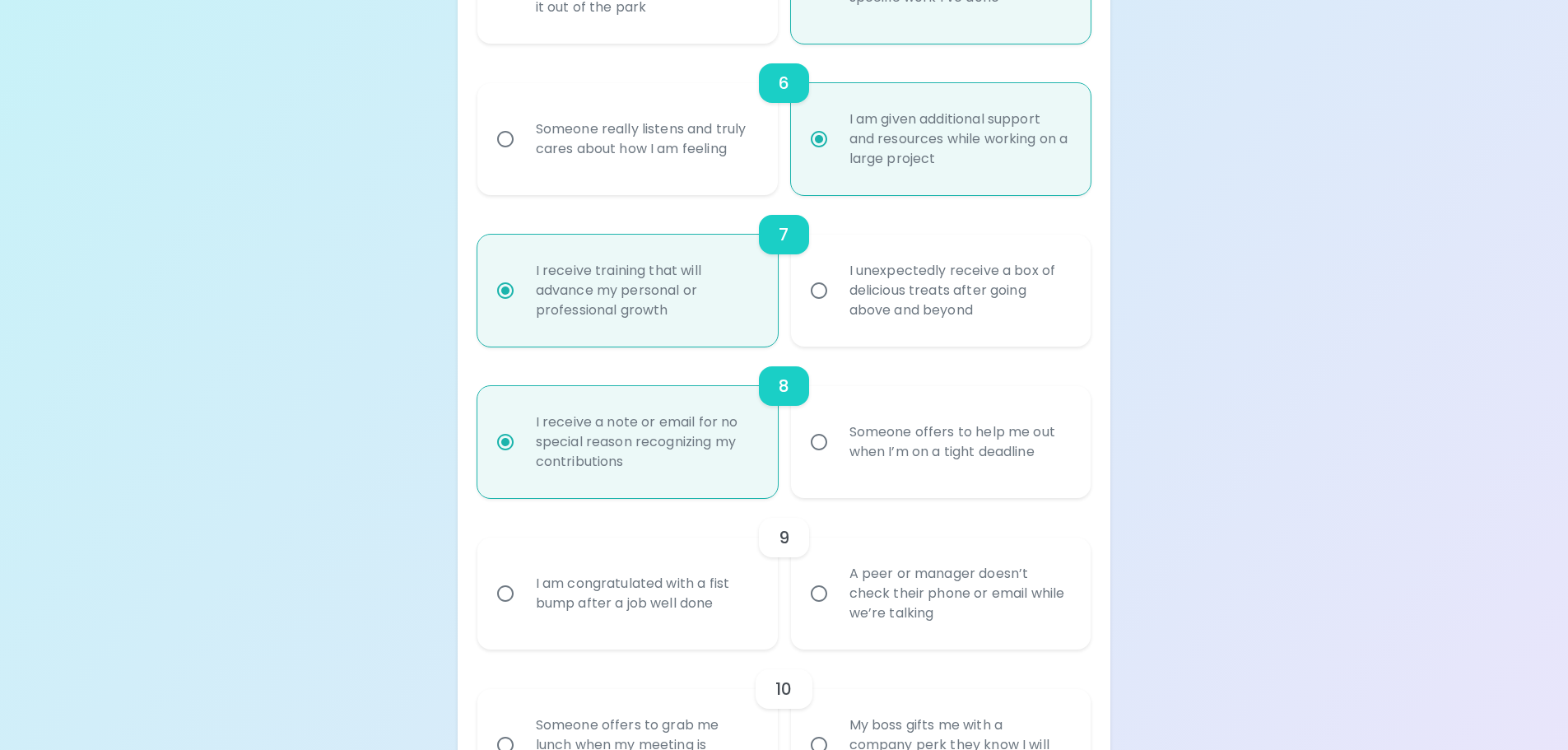
radio input "false"
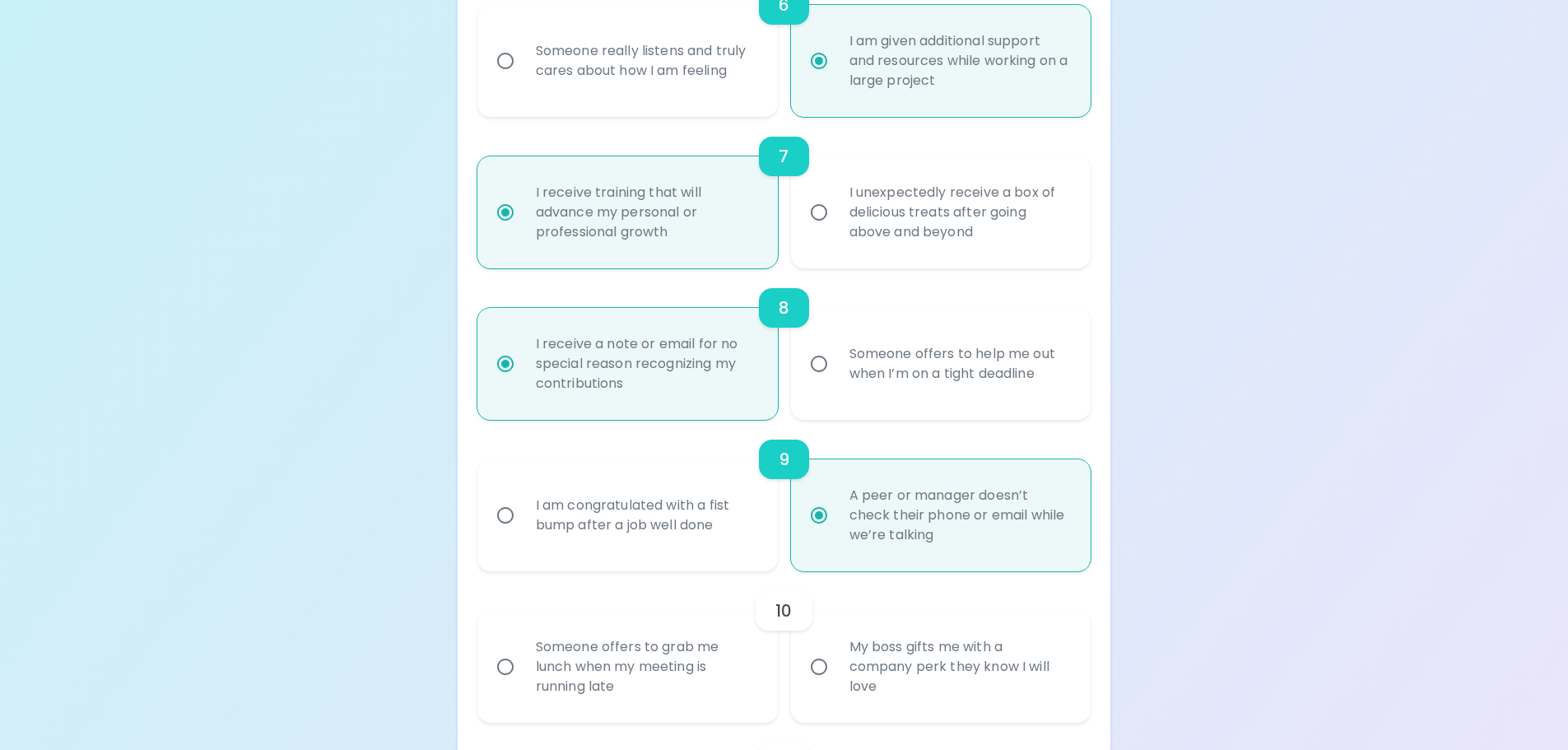
scroll to position [1239, 0]
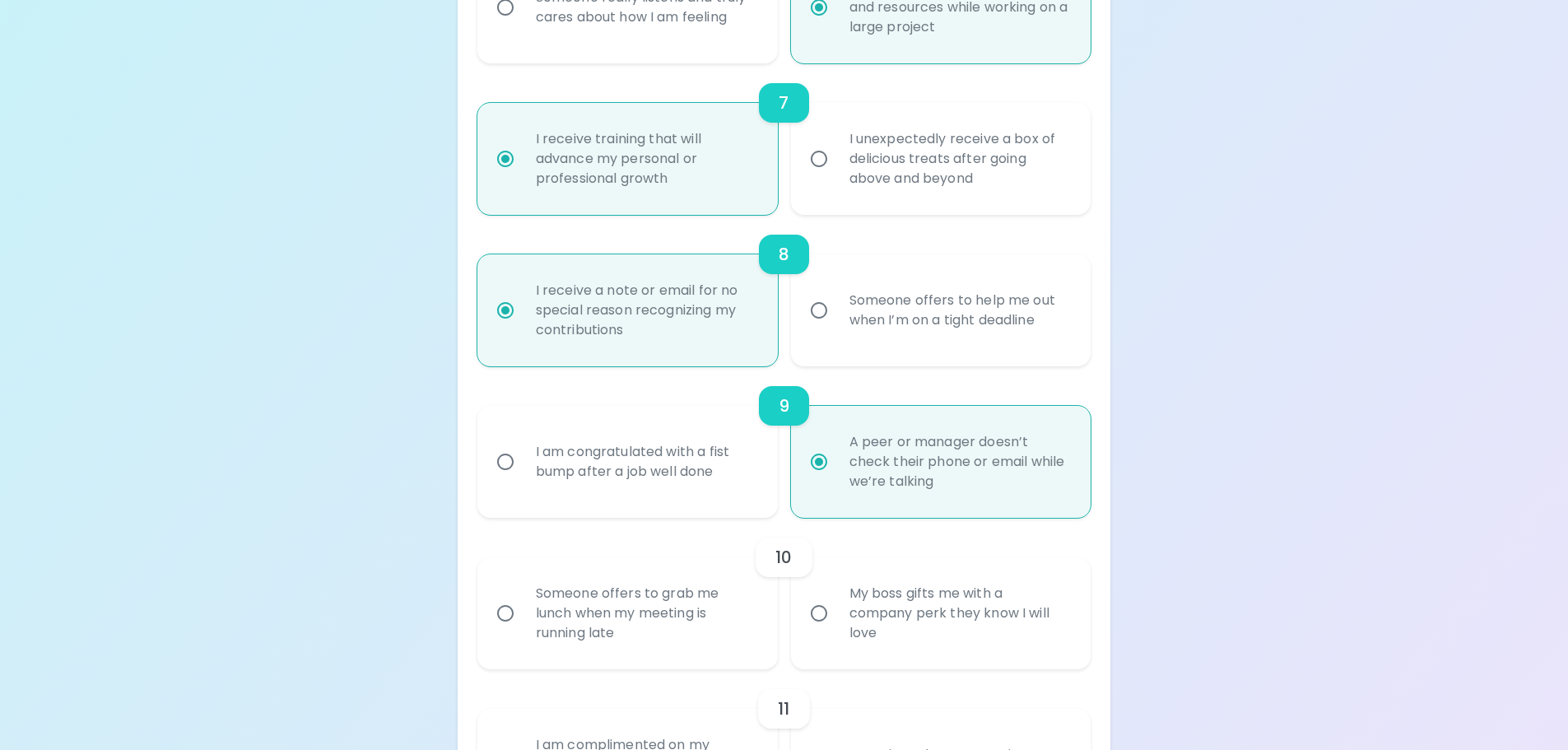
radio input "true"
click at [667, 600] on div "Someone offers to grab me lunch when my meeting is running late" at bounding box center [646, 613] width 247 height 99
click at [523, 600] on input "Someone offers to grab me lunch when my meeting is running late" at bounding box center [506, 613] width 35 height 35
radio input "false"
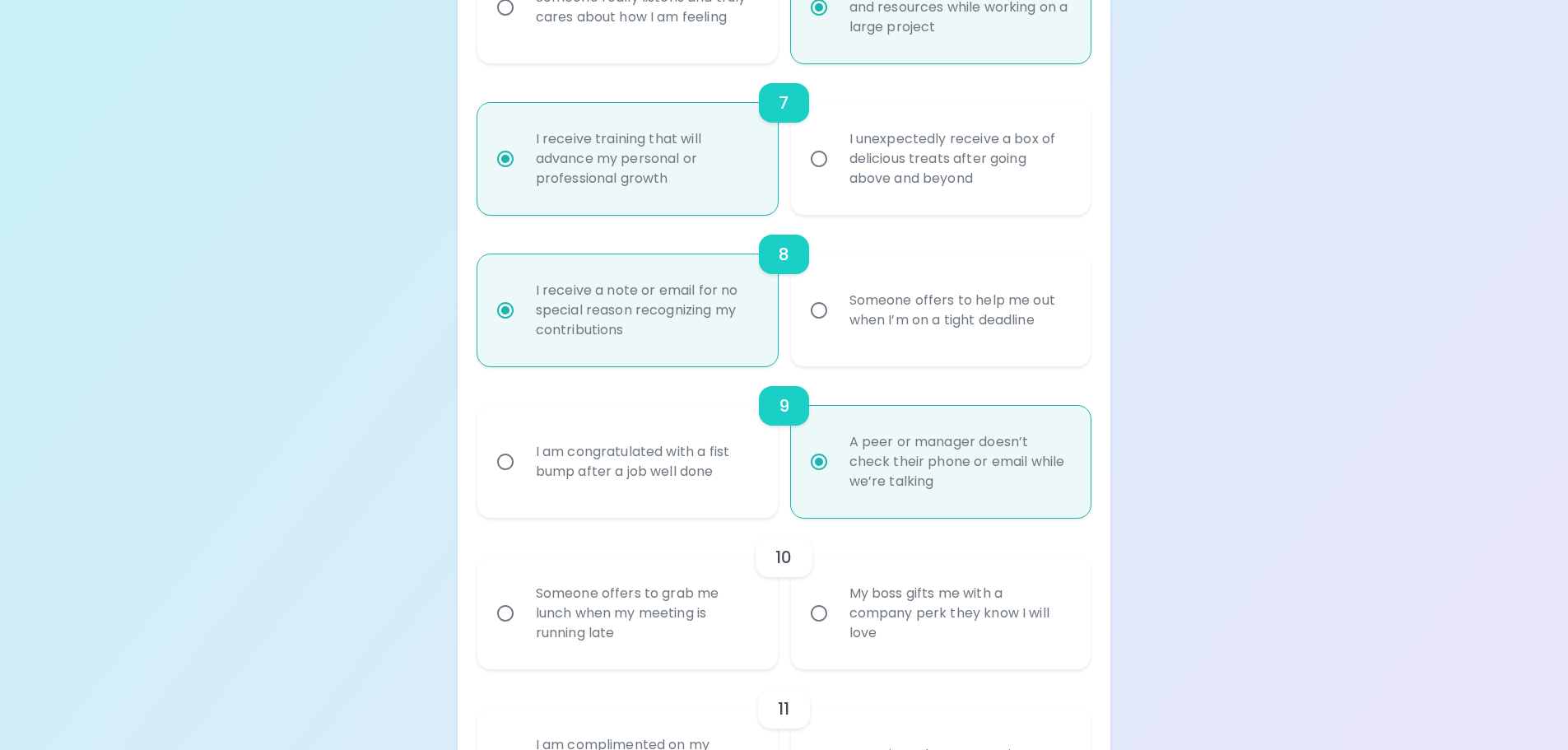
radio input "false"
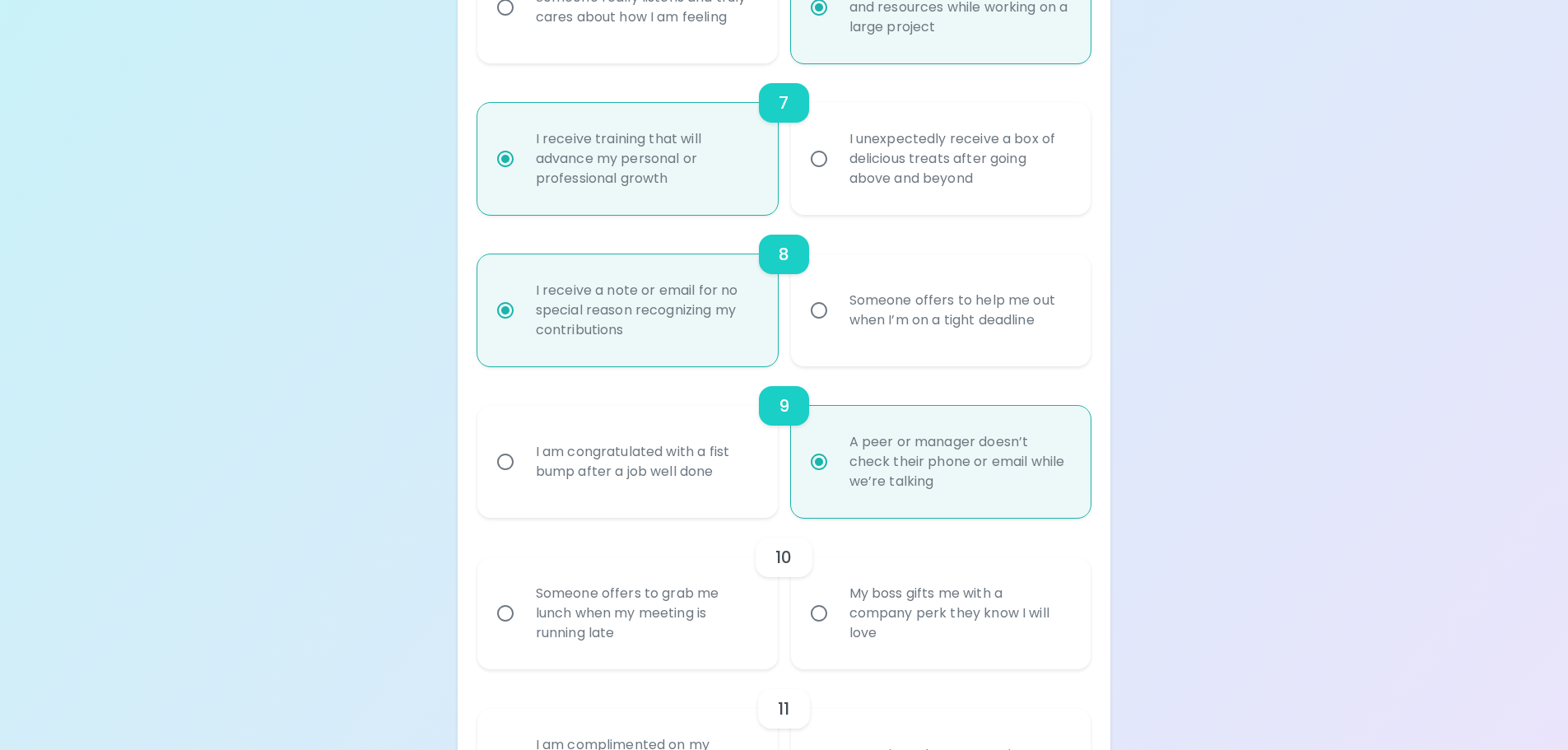
radio input "false"
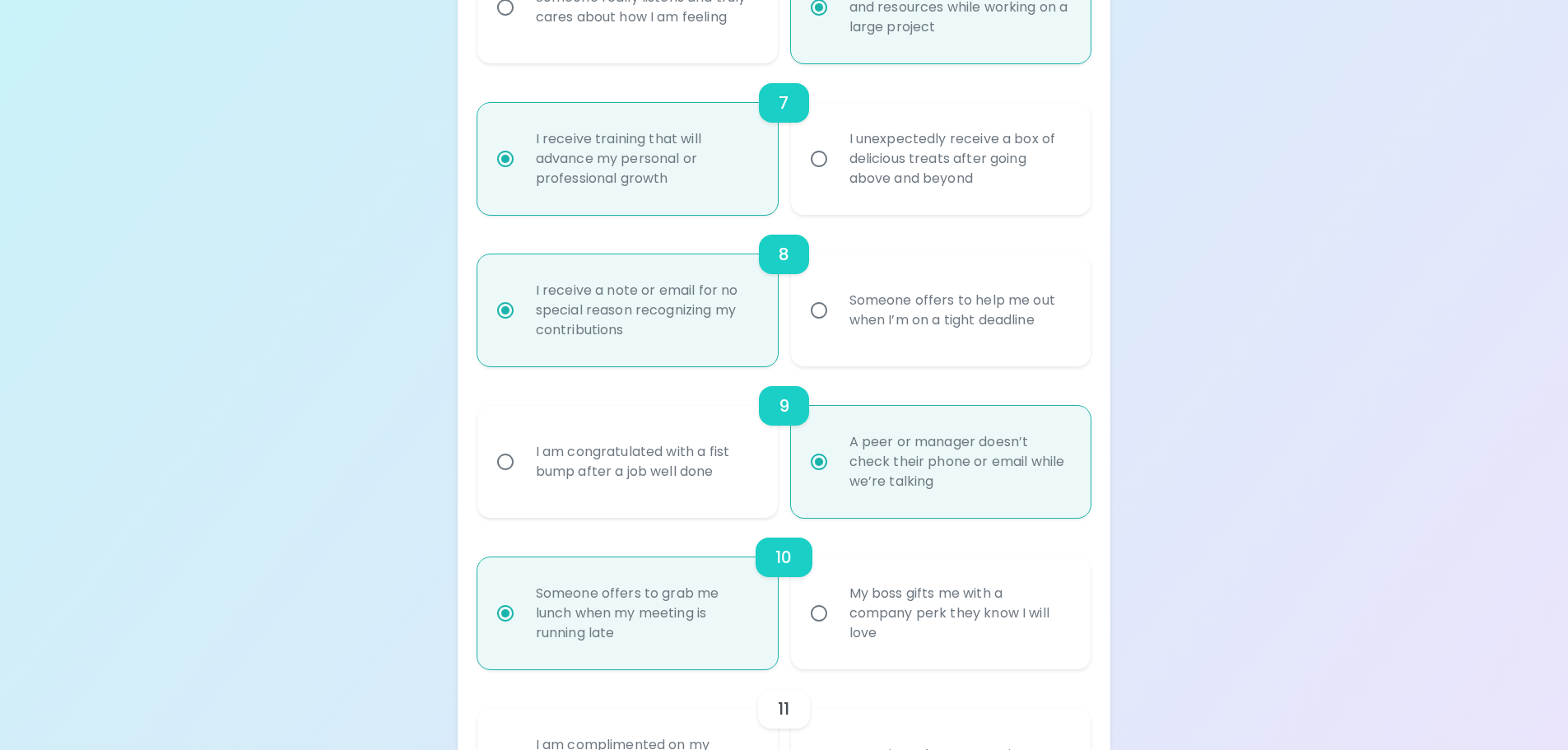
scroll to position [1371, 0]
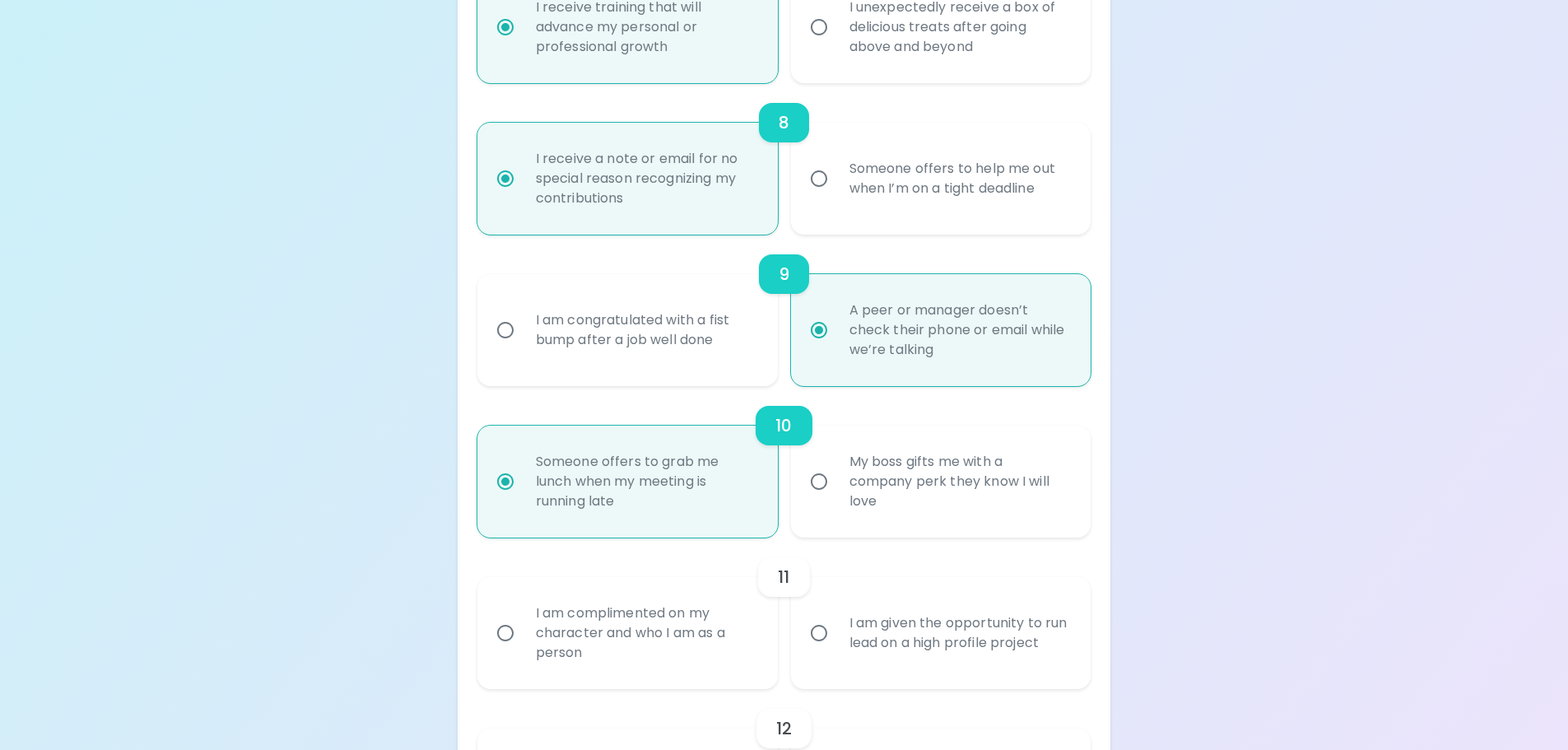
radio input "true"
click at [675, 638] on div "I am complimented on my character and who I am as a person" at bounding box center [646, 632] width 247 height 99
click at [523, 638] on input "I am complimented on my character and who I am as a person" at bounding box center [506, 633] width 35 height 35
radio input "false"
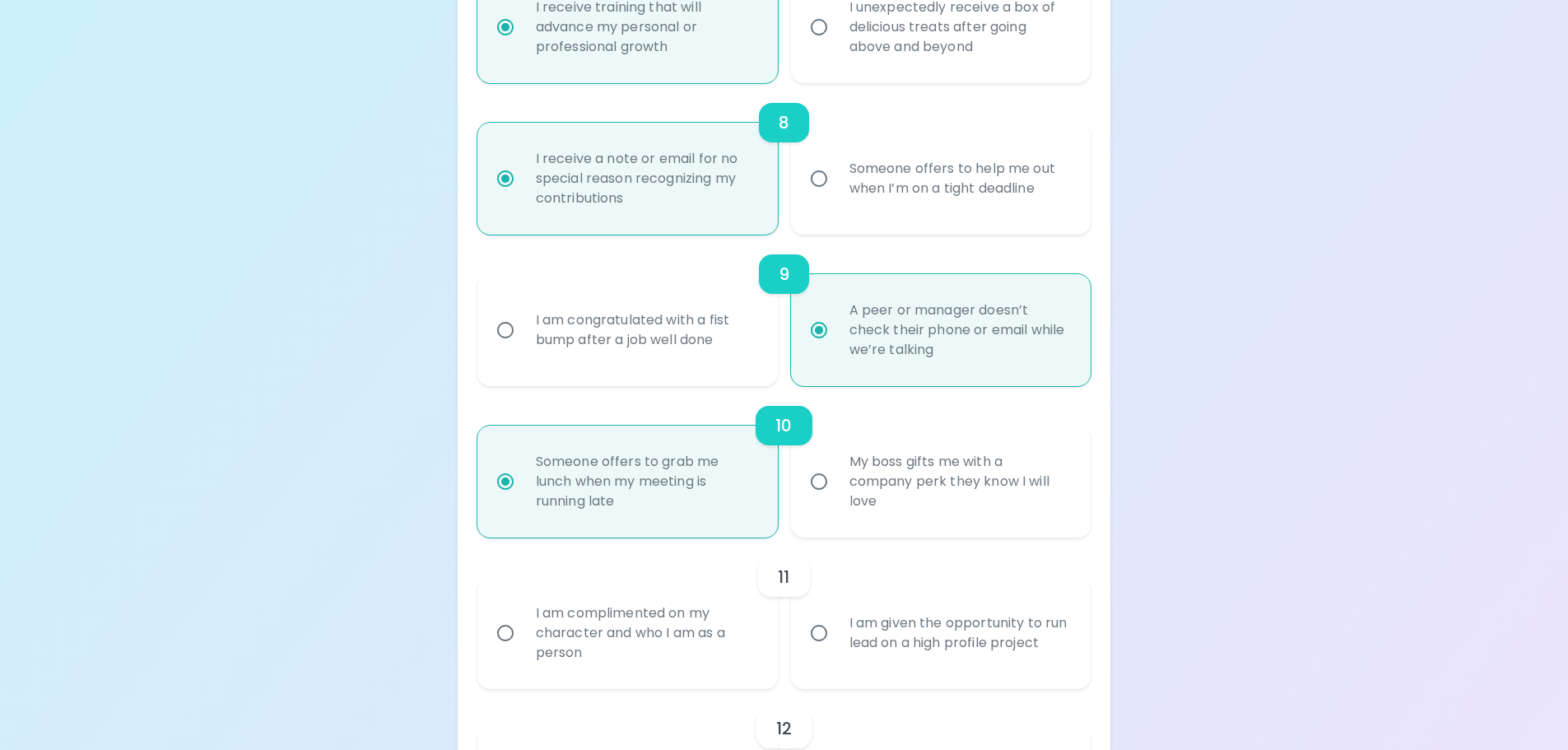
radio input "false"
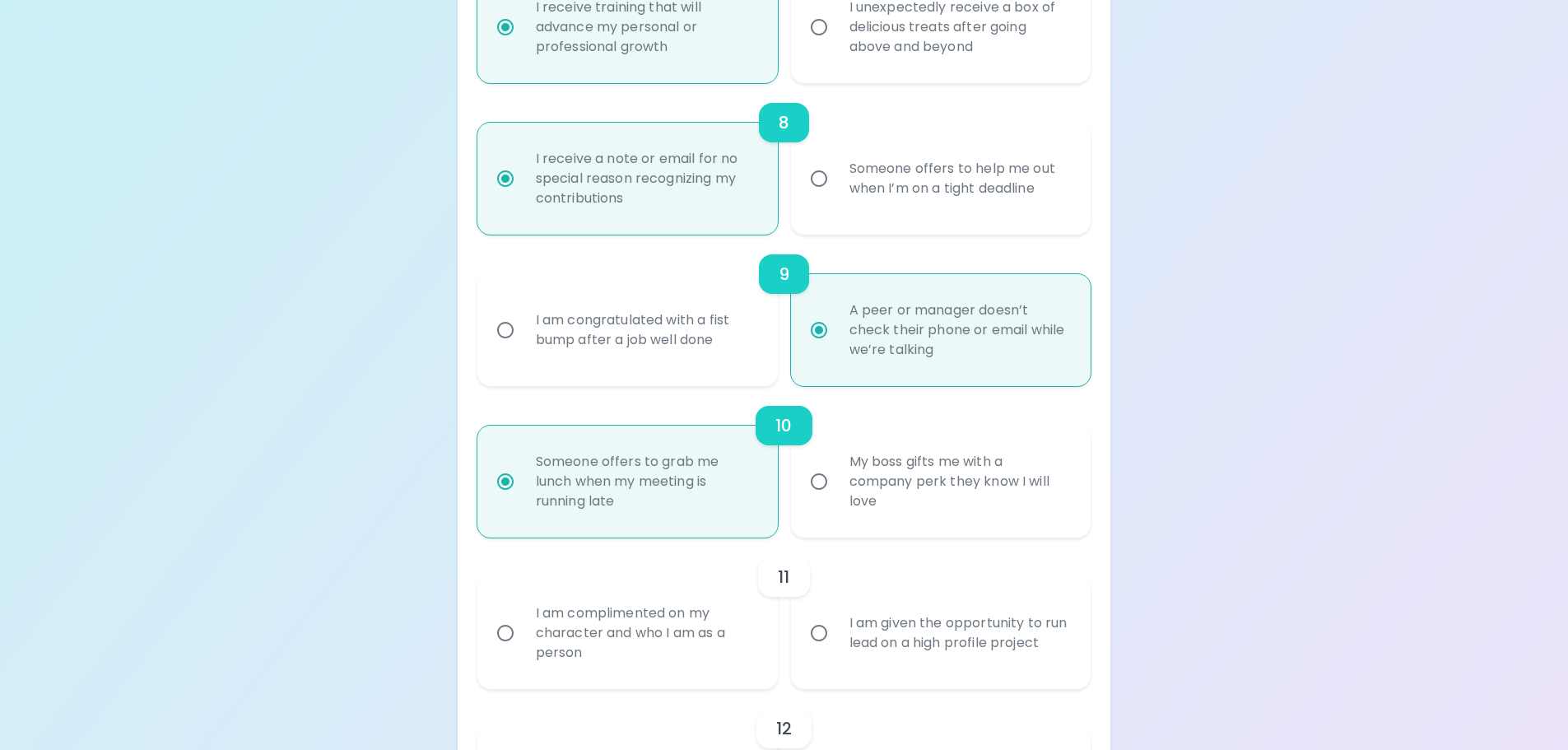
radio input "false"
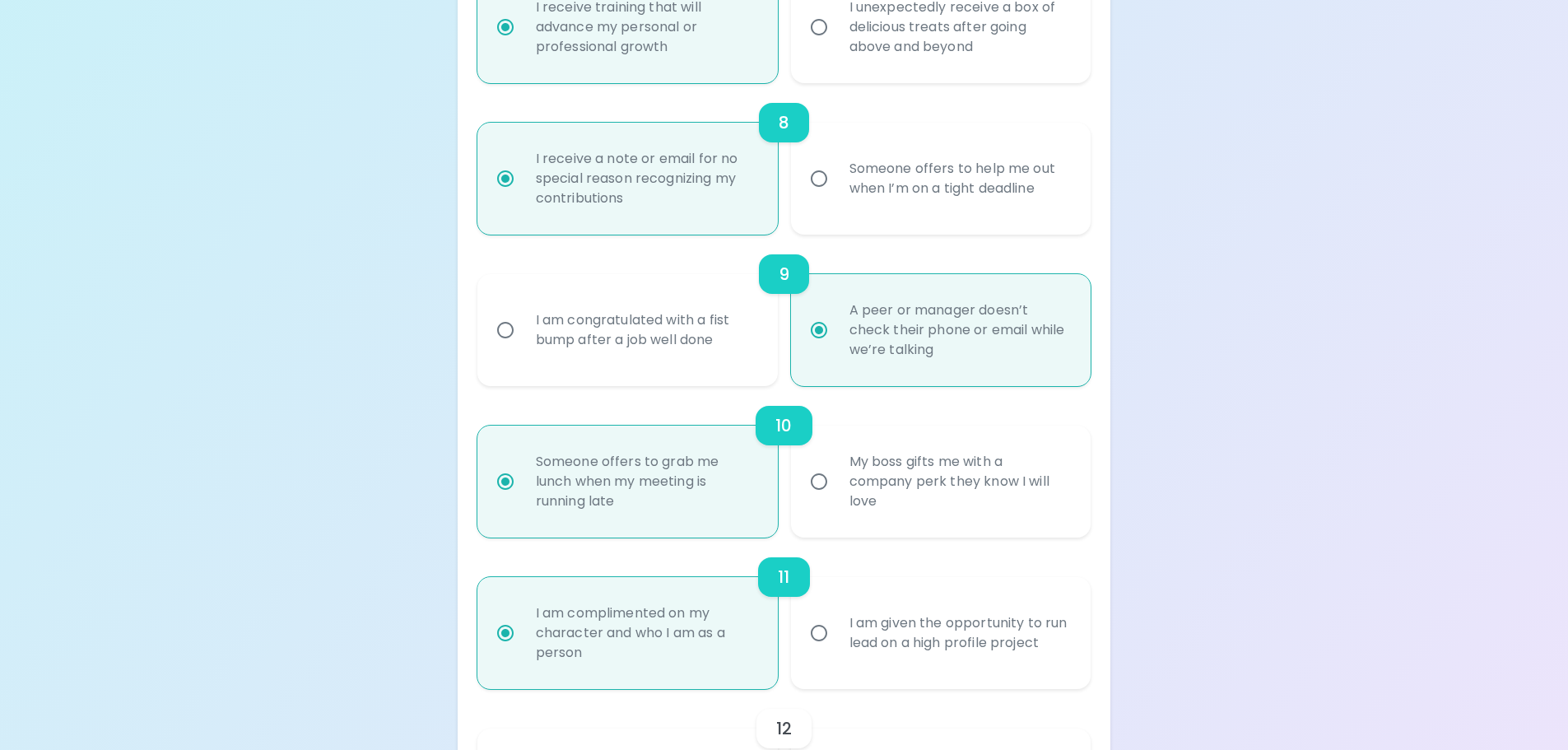
scroll to position [1502, 0]
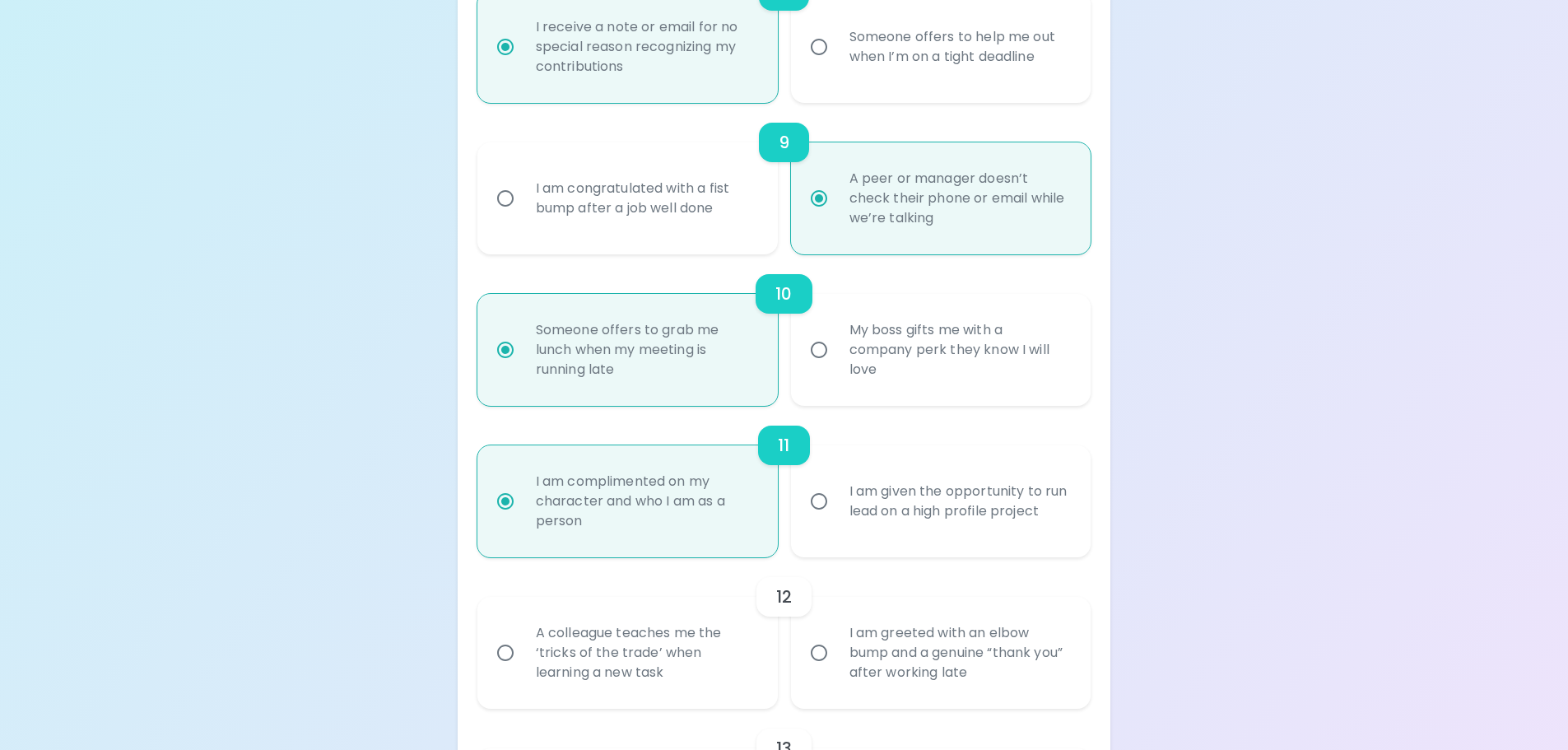
radio input "true"
click at [695, 671] on div "A colleague teaches me the ‘tricks of the trade’ when learning a new task" at bounding box center [646, 652] width 247 height 99
click at [523, 669] on input "A colleague teaches me the ‘tricks of the trade’ when learning a new task" at bounding box center [506, 652] width 35 height 35
radio input "false"
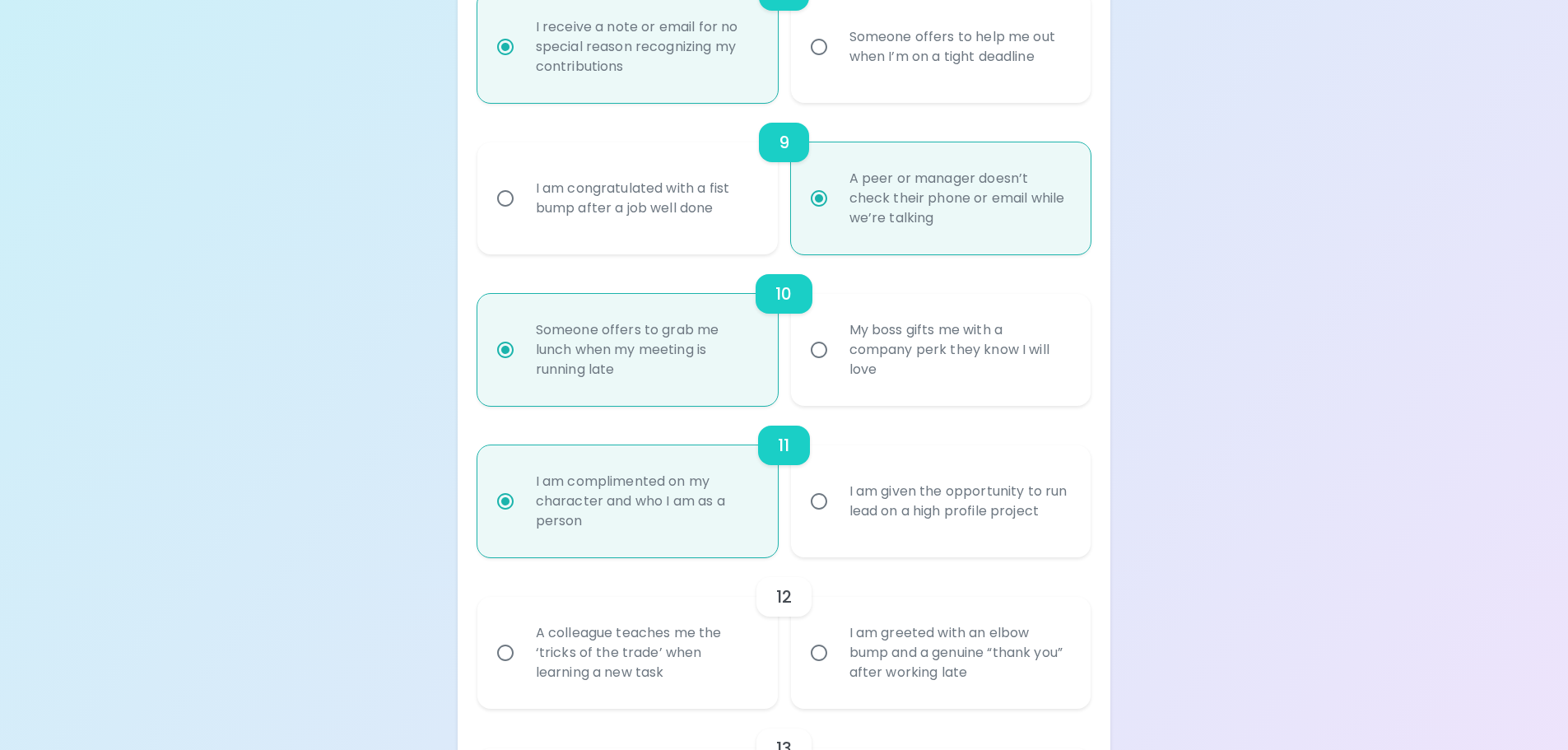
radio input "false"
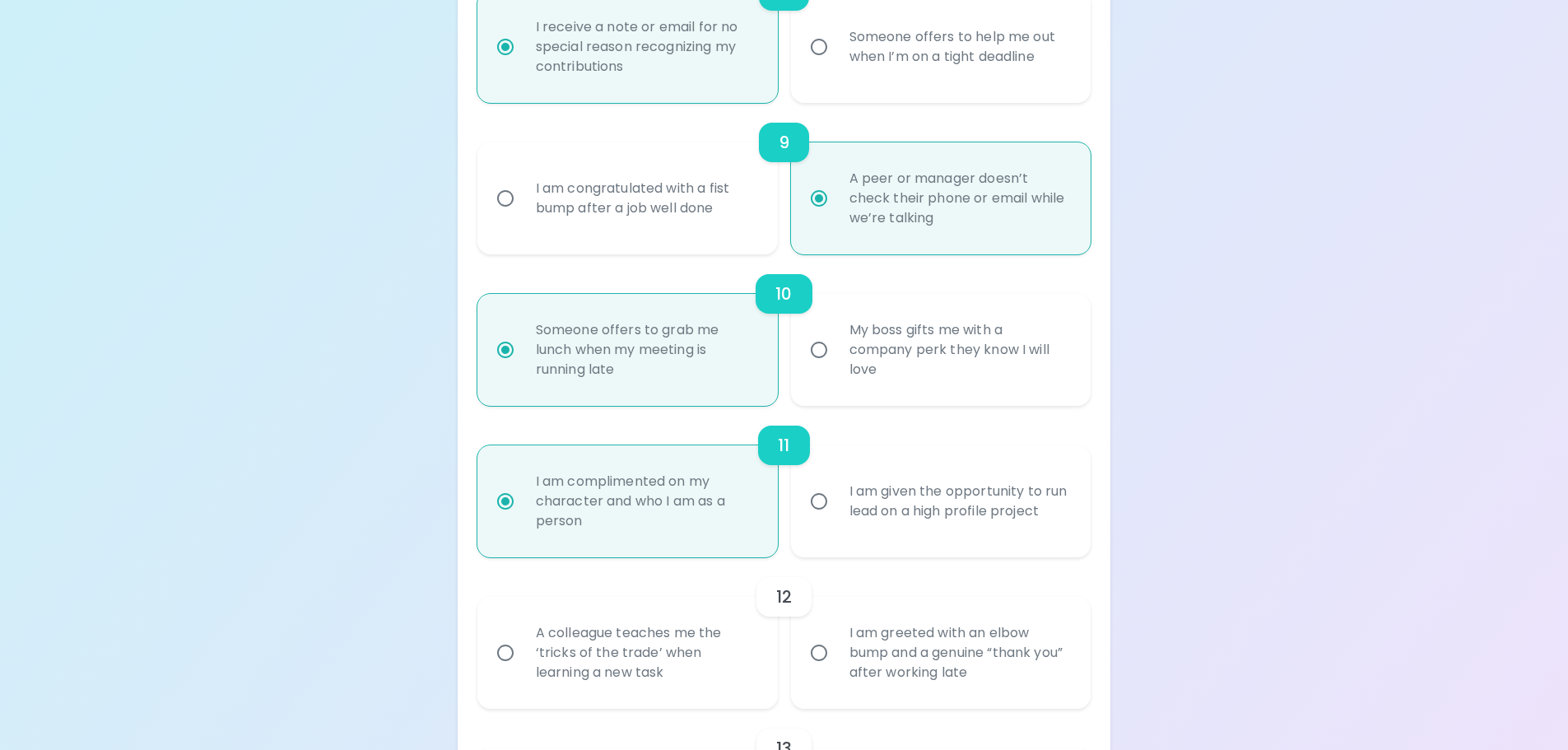
radio input "false"
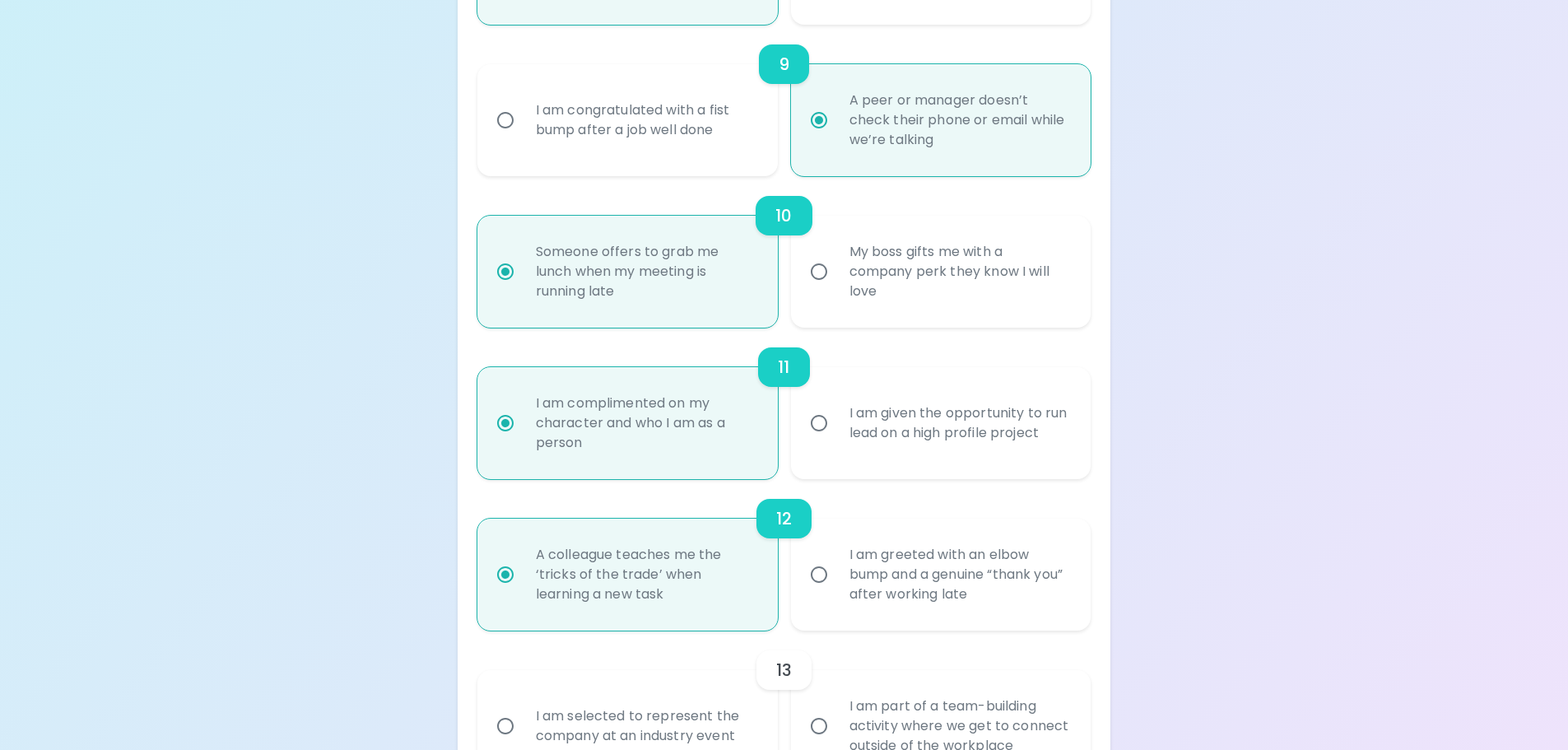
scroll to position [1634, 0]
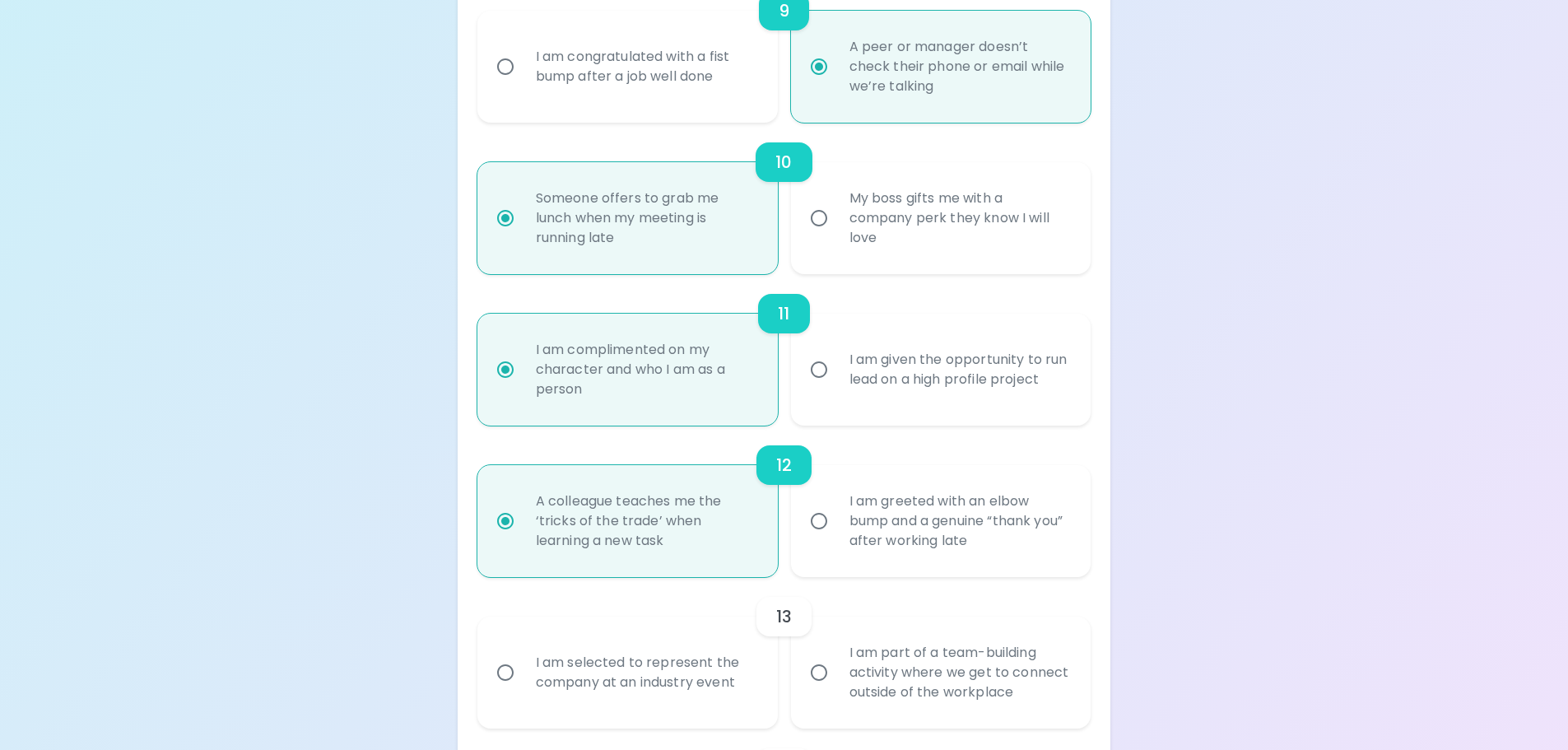
radio input "true"
click at [680, 680] on div "I am selected to represent the company at an industry event" at bounding box center [646, 672] width 247 height 79
click at [523, 680] on input "I am selected to represent the company at an industry event" at bounding box center [506, 672] width 35 height 35
radio input "false"
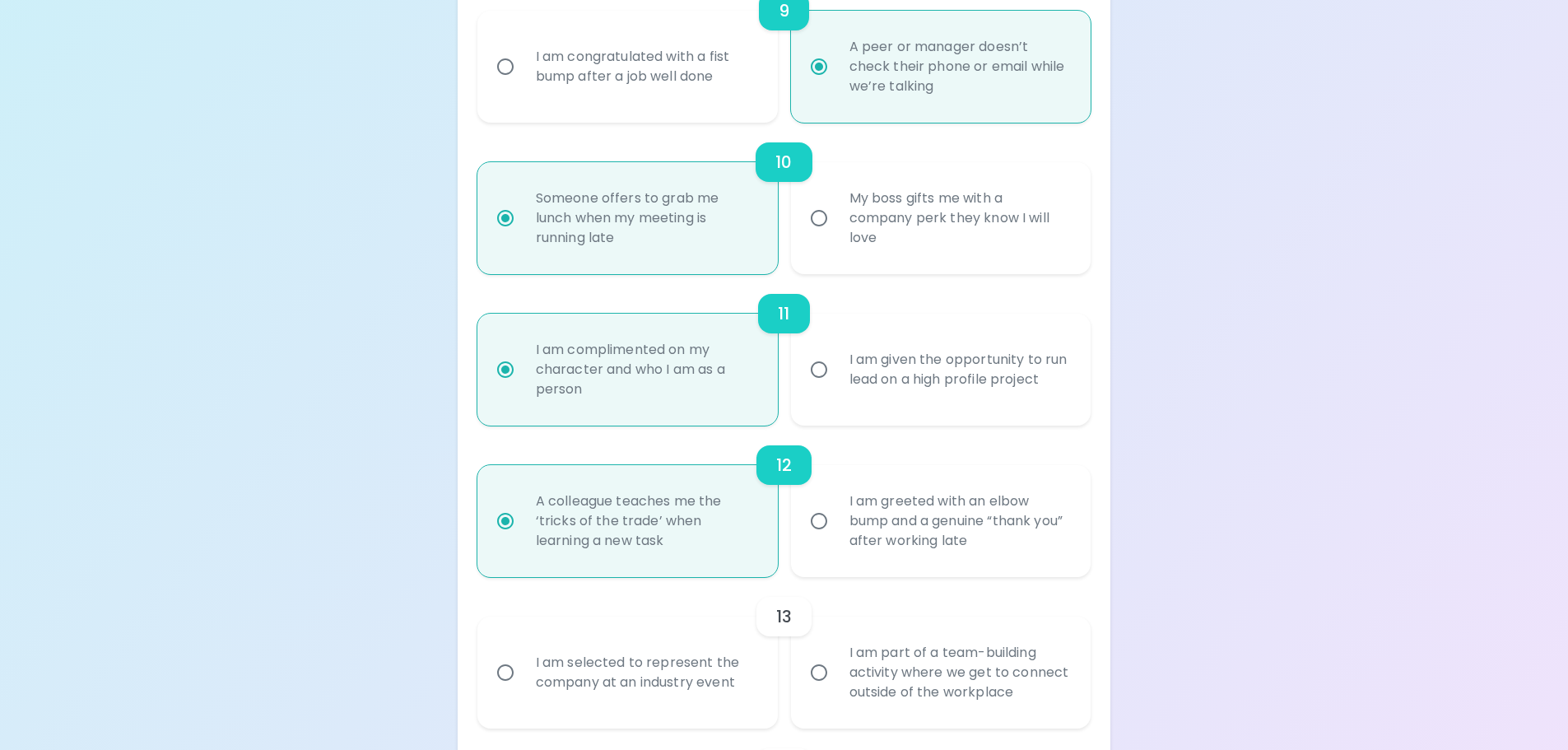
radio input "false"
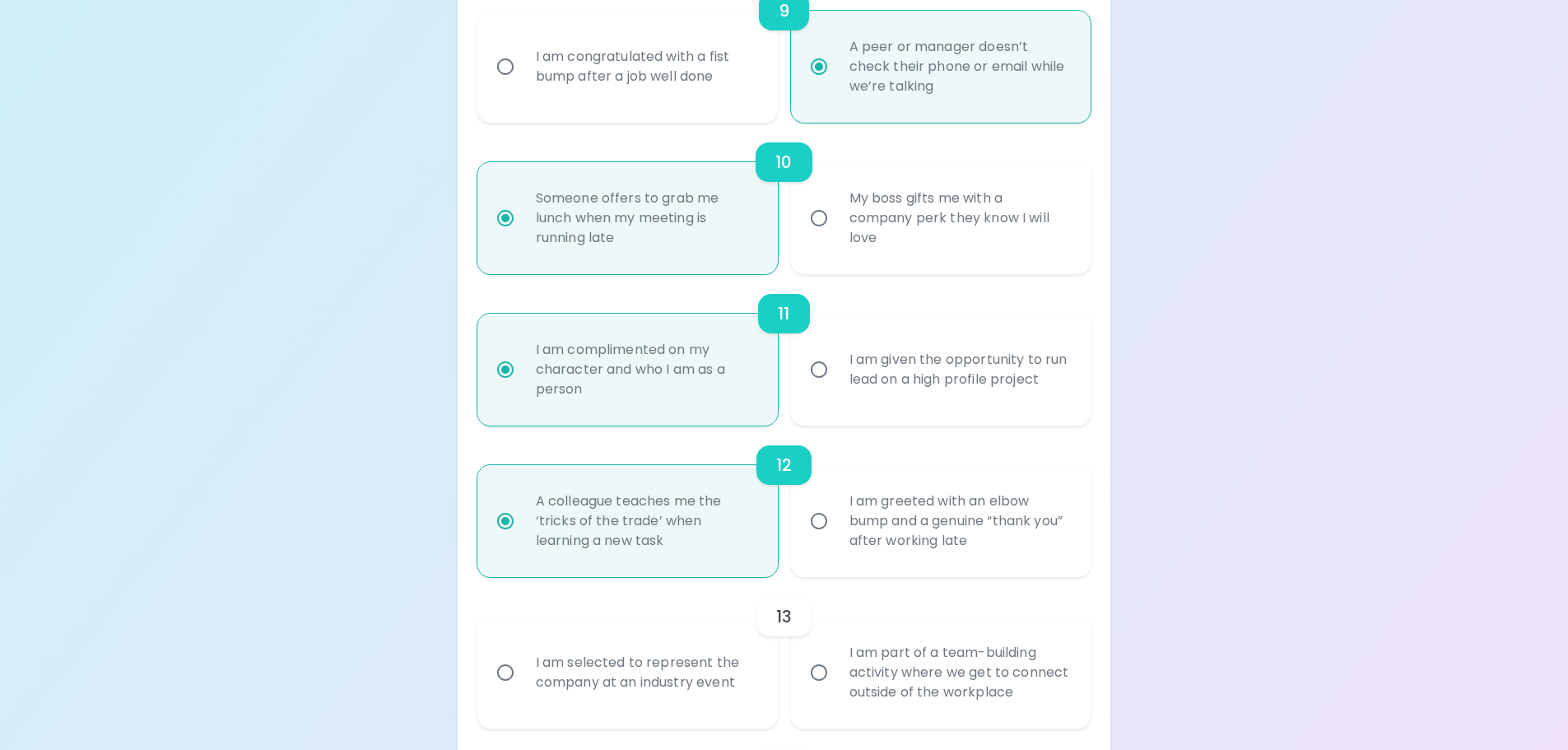
radio input "false"
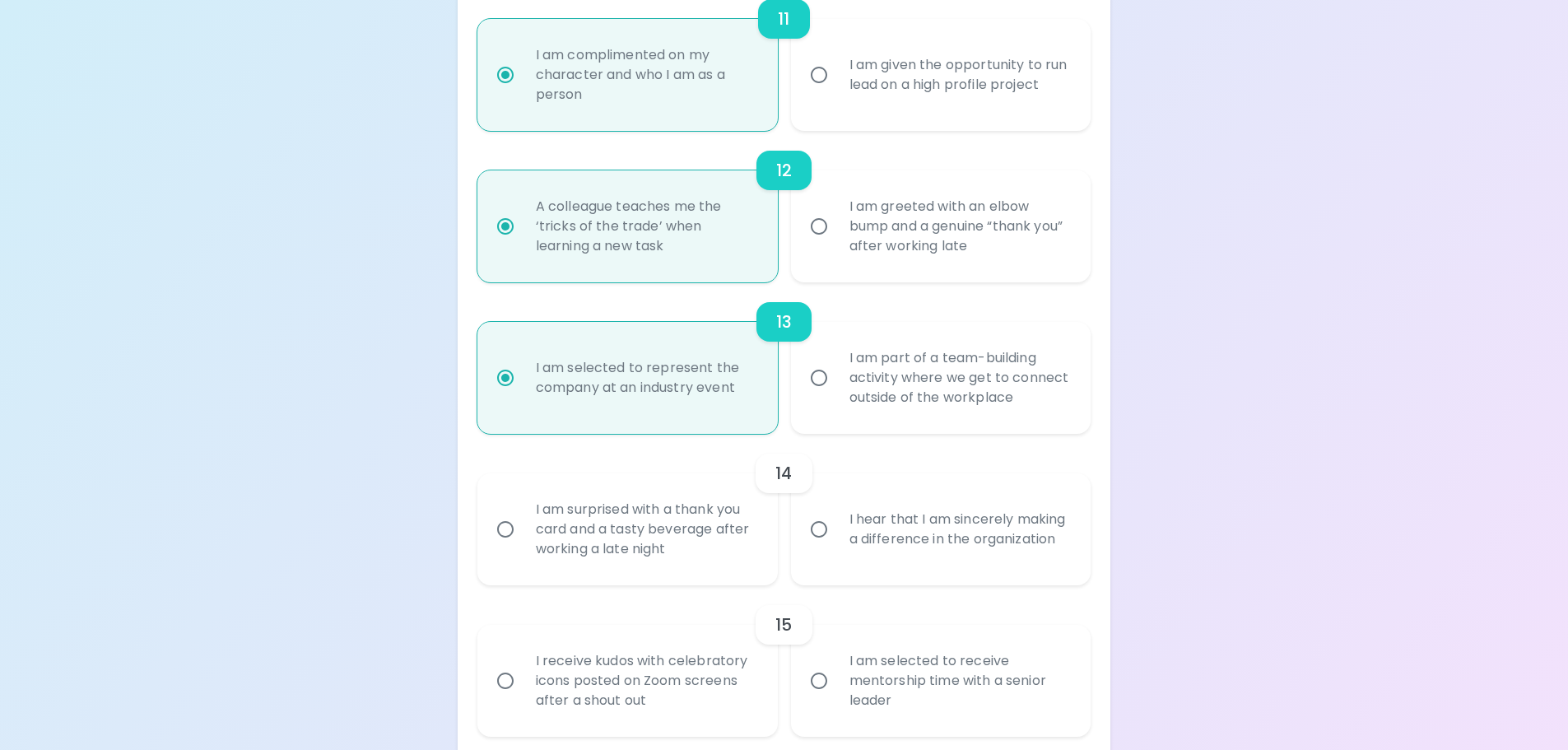
scroll to position [1931, 0]
radio input "true"
click at [962, 525] on div "I hear that I am sincerely making a difference in the organization" at bounding box center [960, 527] width 247 height 79
click at [837, 525] on input "I hear that I am sincerely making a difference in the organization" at bounding box center [820, 527] width 35 height 35
radio input "false"
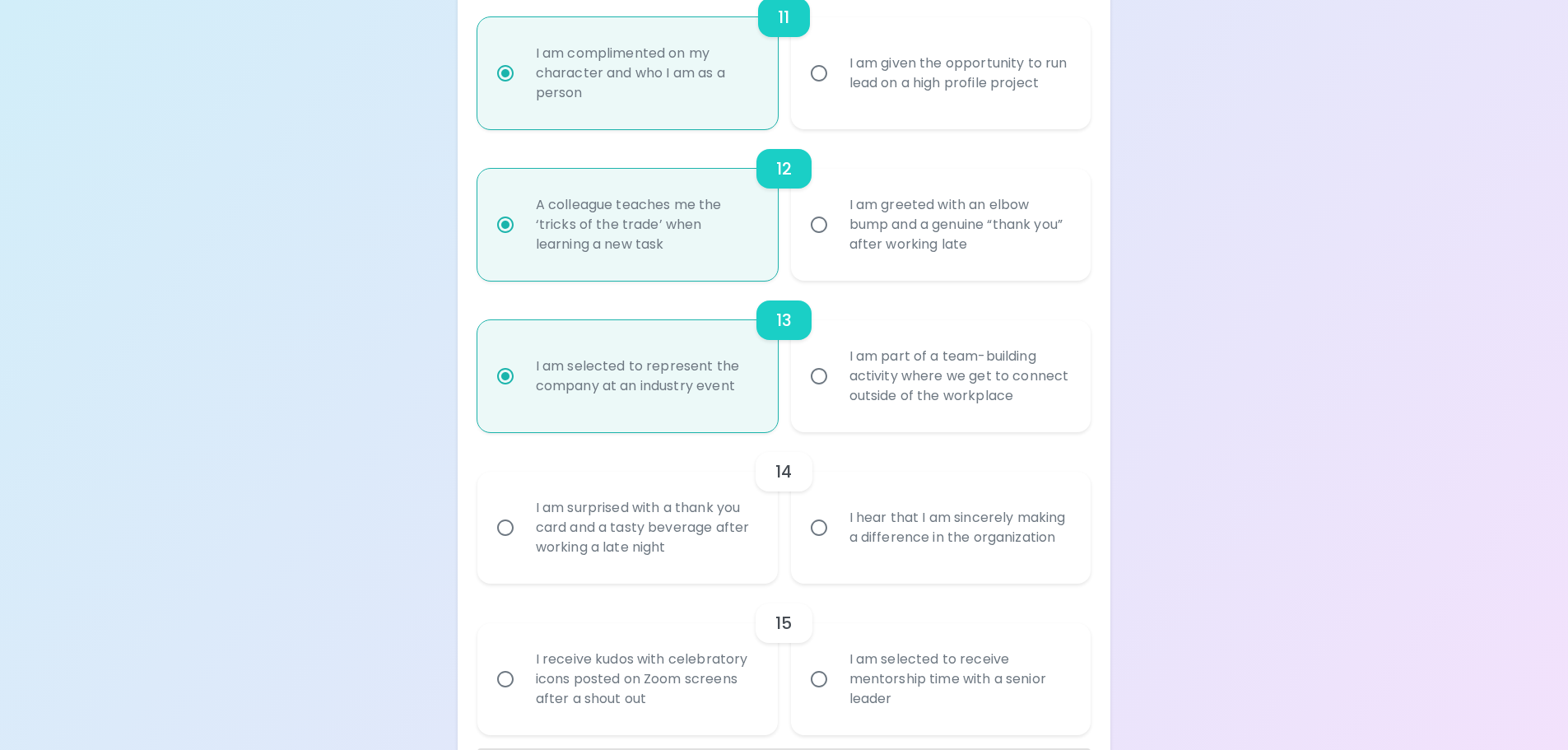
radio input "false"
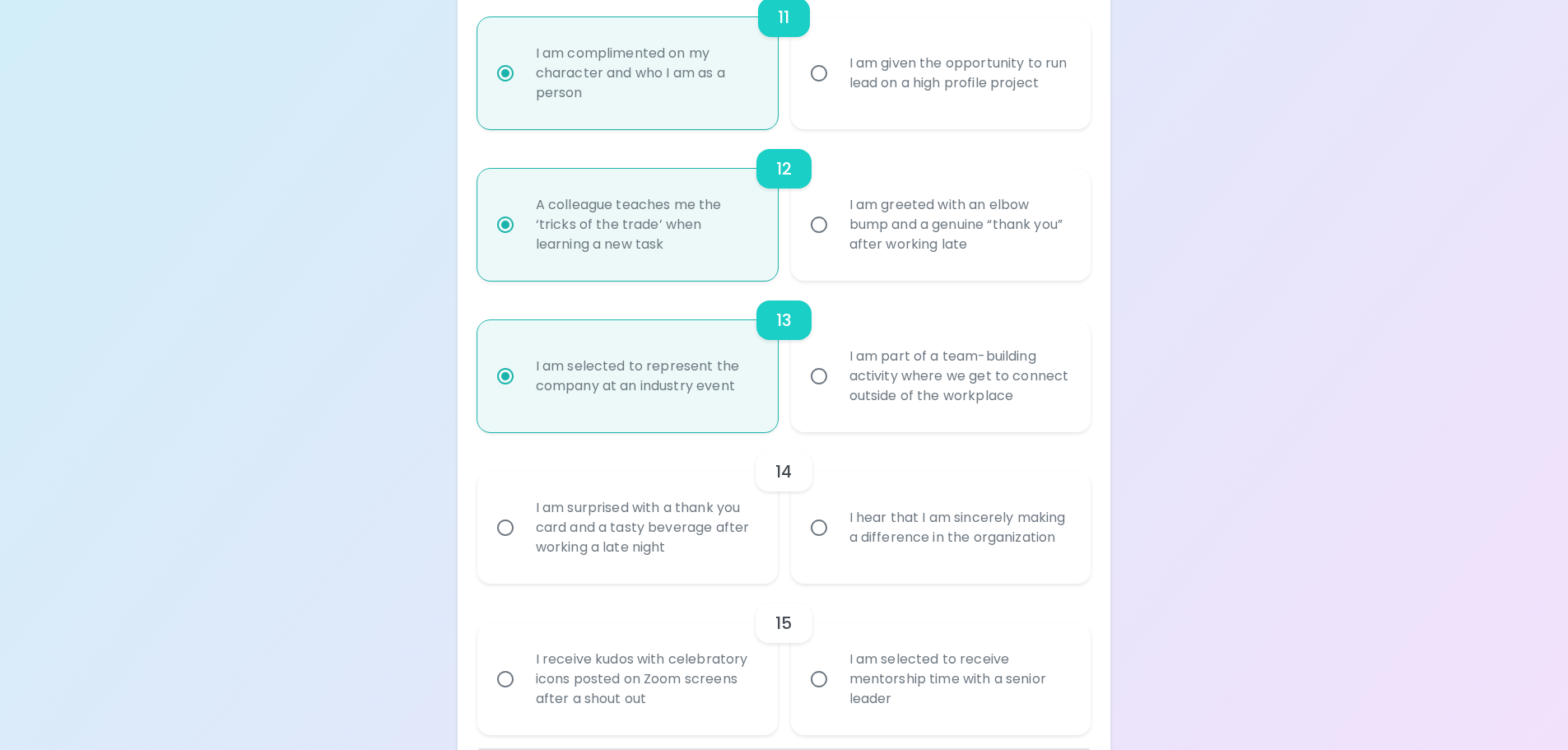
radio input "false"
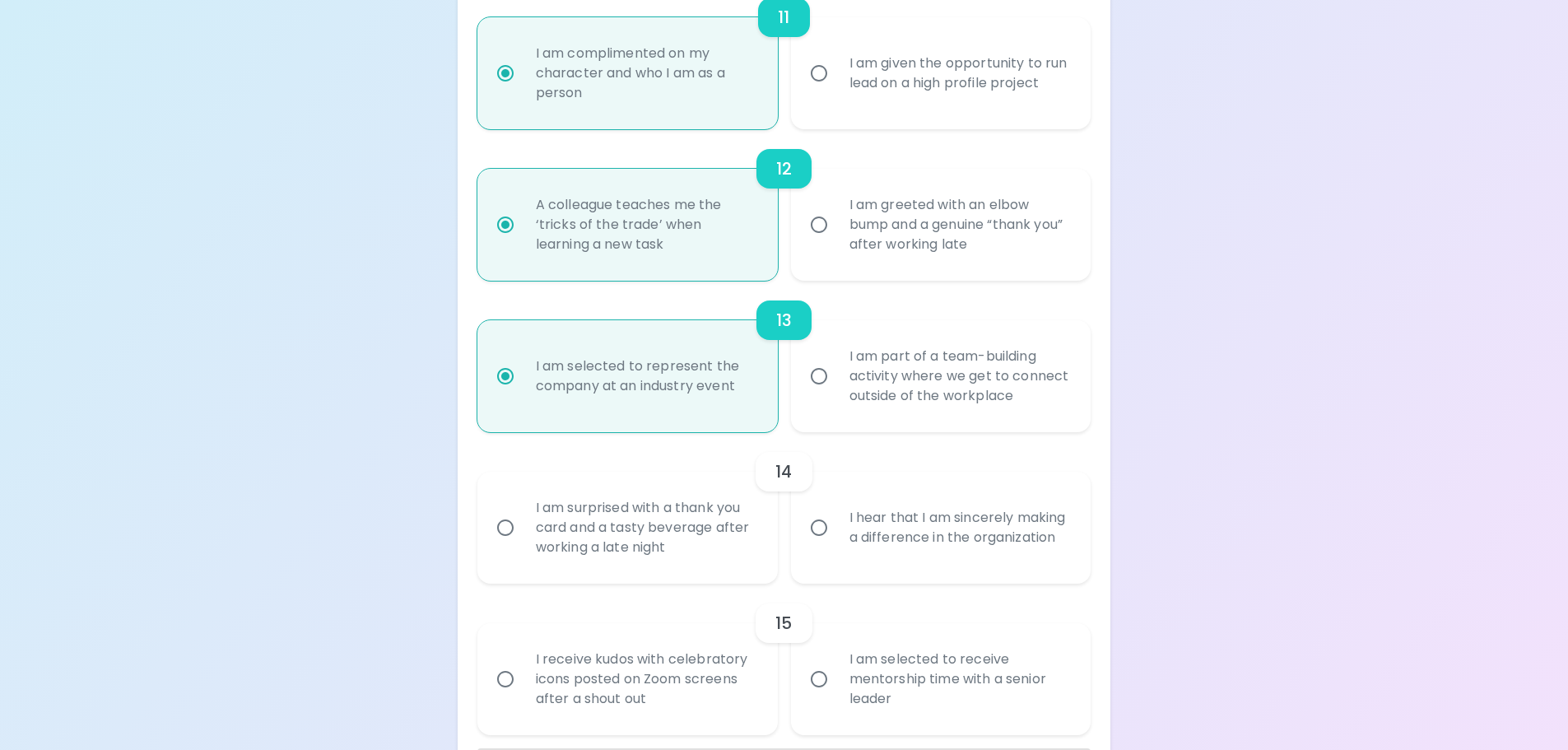
radio input "false"
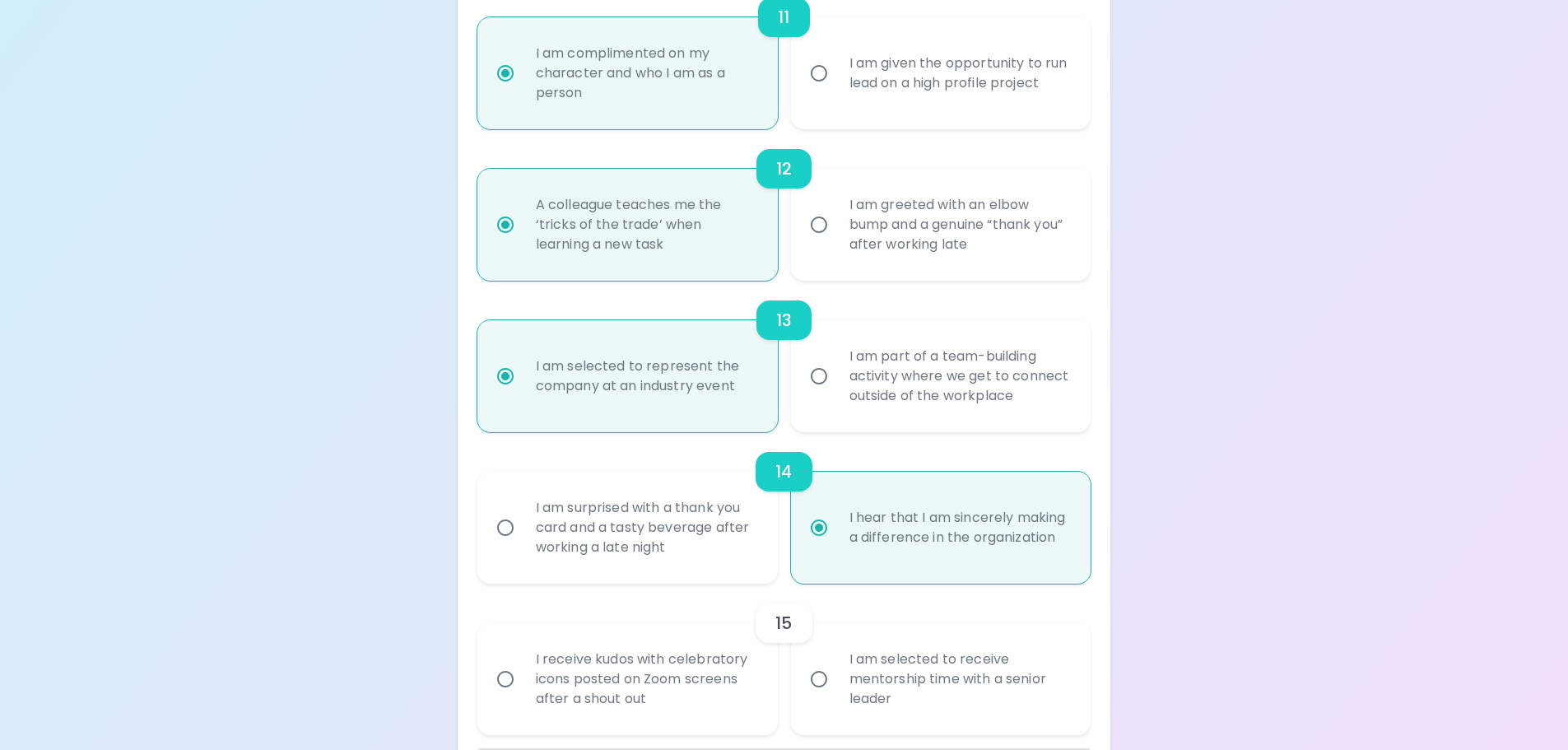
scroll to position [1996, 0]
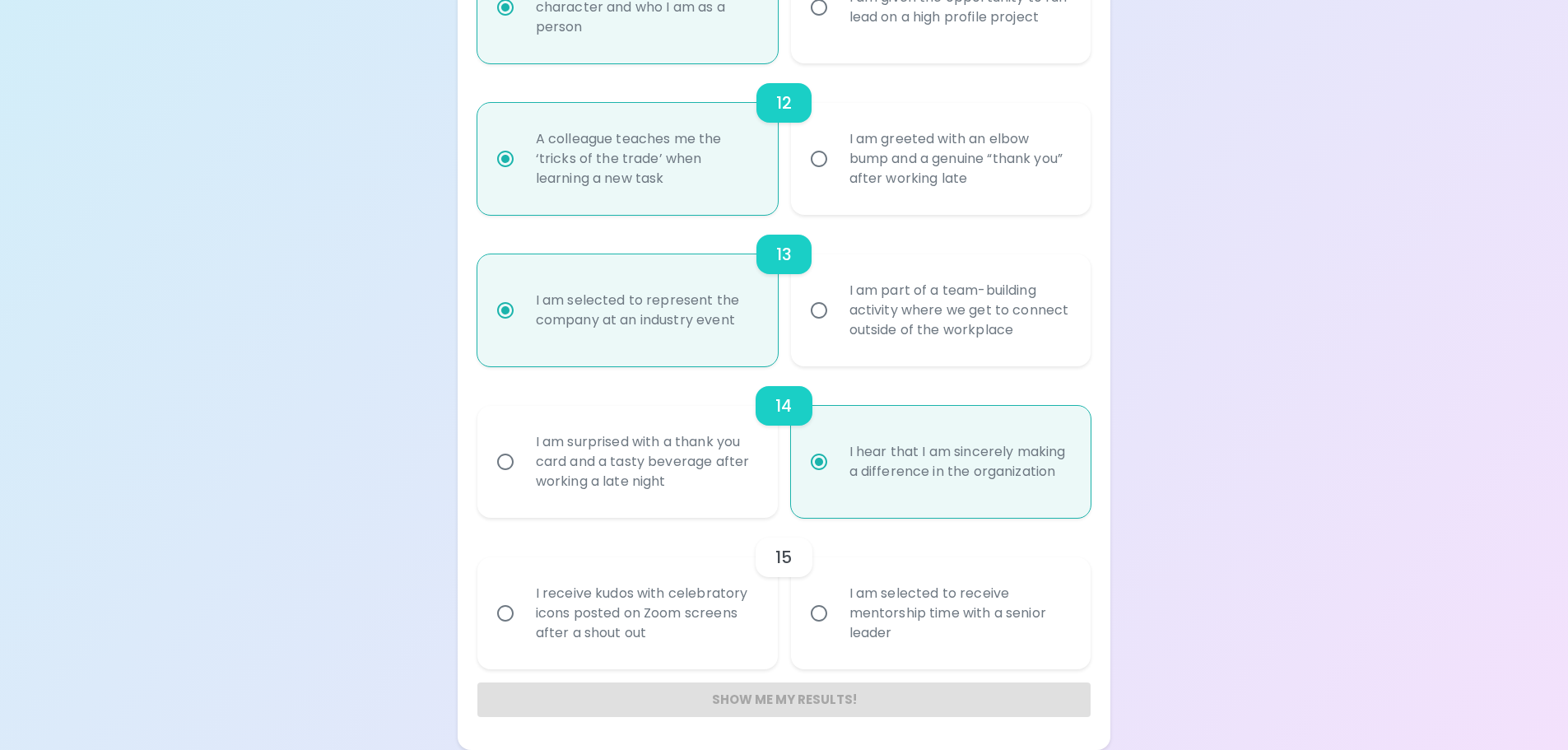
radio input "true"
click at [943, 599] on div "I am selected to receive mentorship time with a senior leader" at bounding box center [960, 613] width 247 height 99
click at [837, 599] on input "I am selected to receive mentorship time with a senior leader" at bounding box center [820, 613] width 35 height 35
radio input "false"
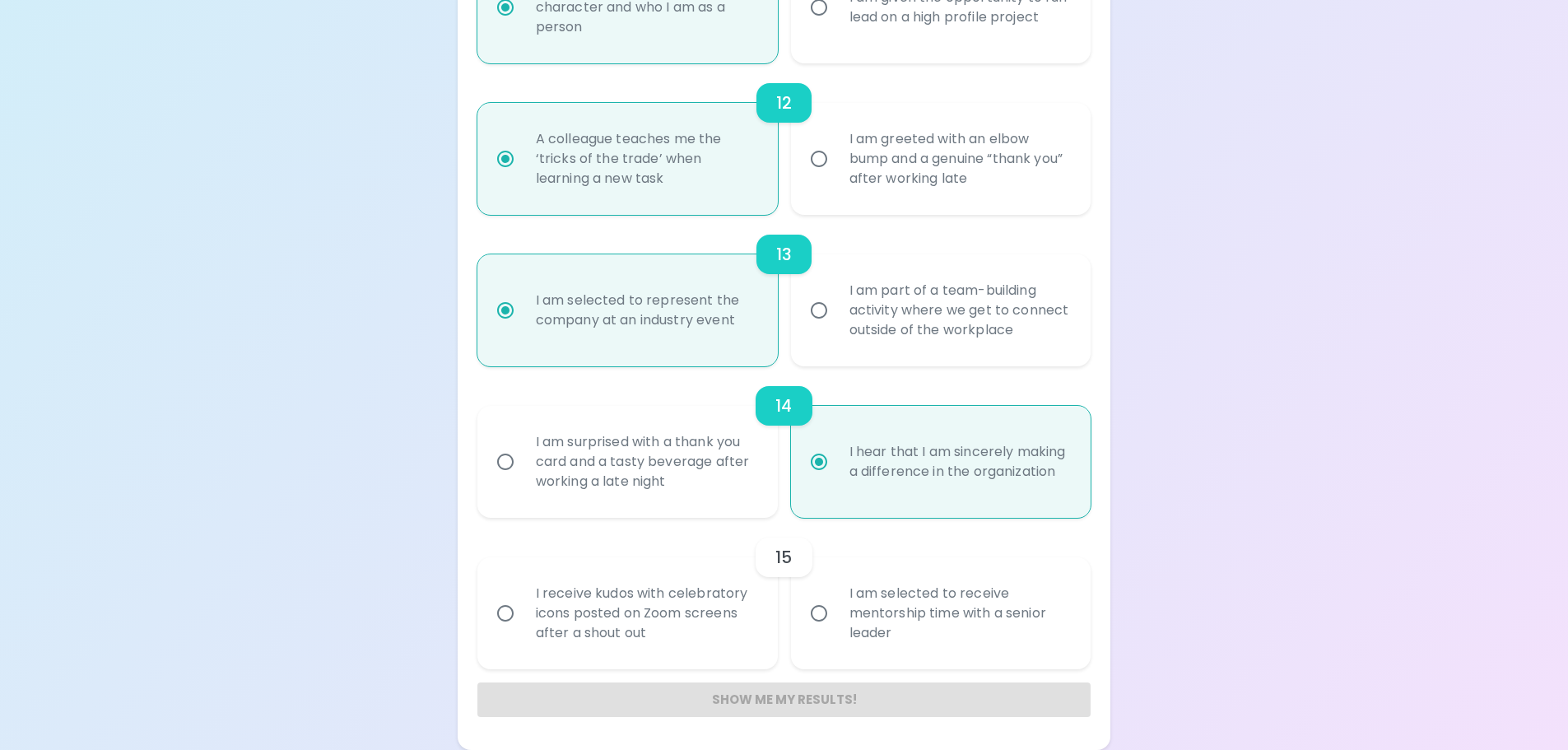
radio input "false"
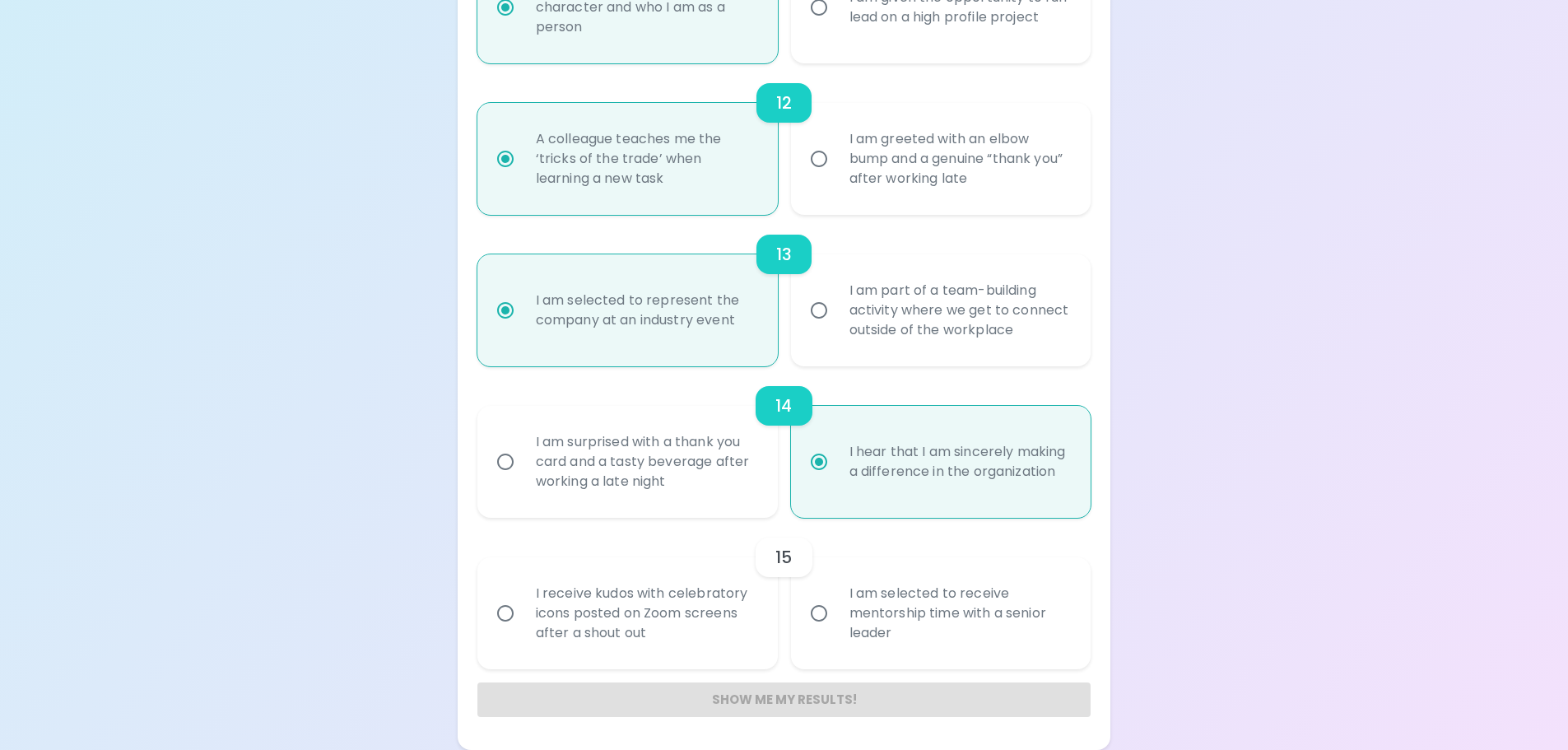
radio input "false"
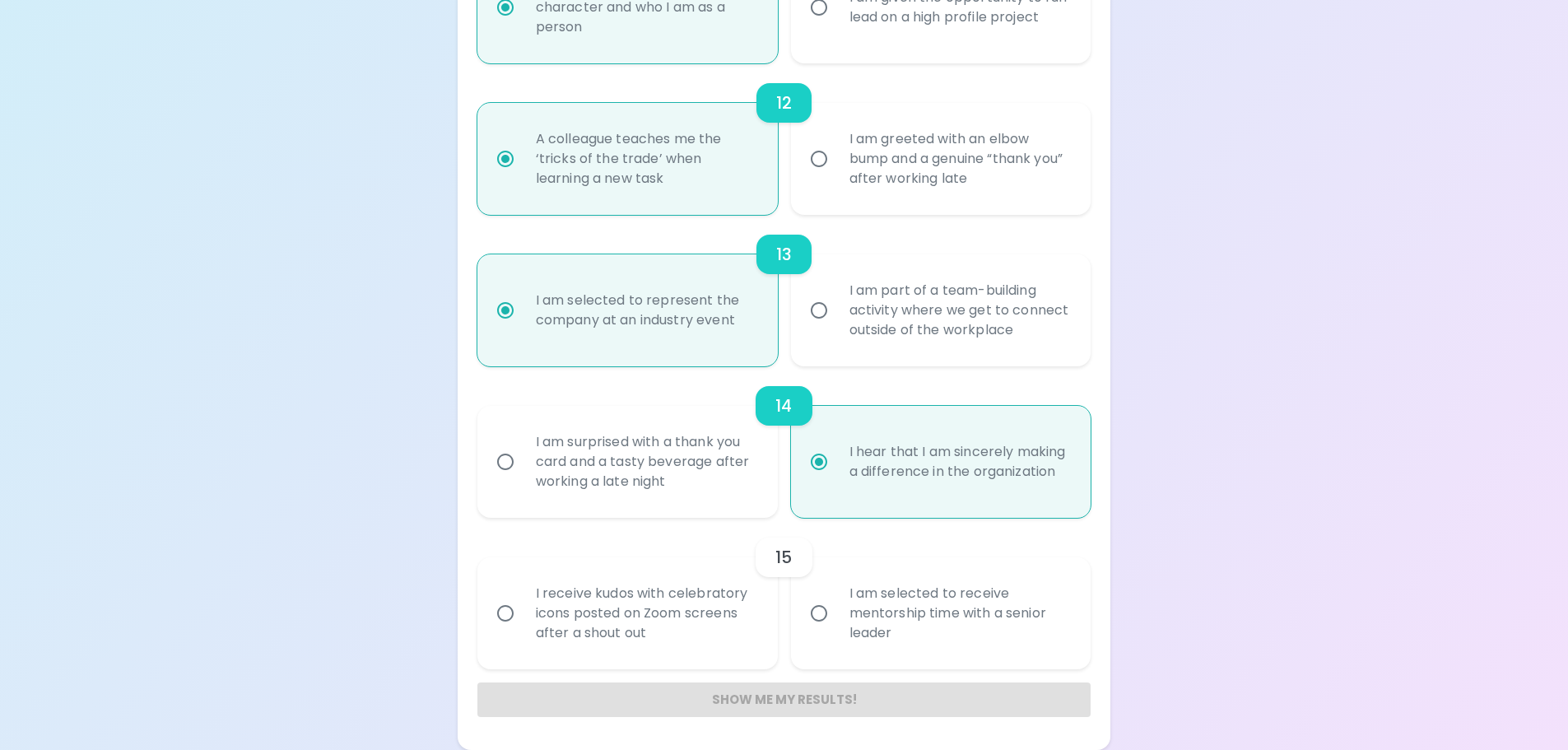
radio input "false"
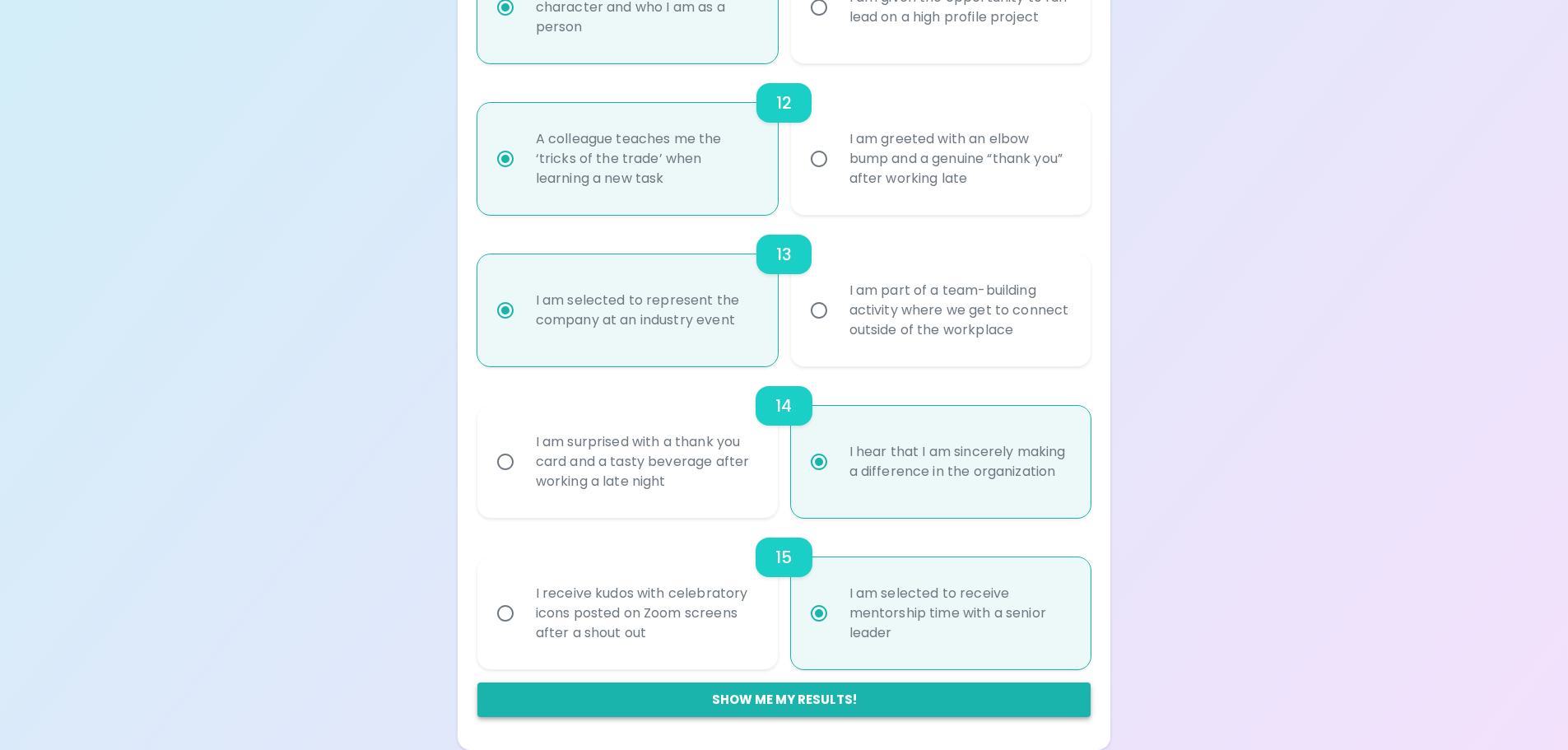
radio input "true"
click at [931, 712] on button "Show me my results!" at bounding box center [785, 699] width 614 height 35
radio input "false"
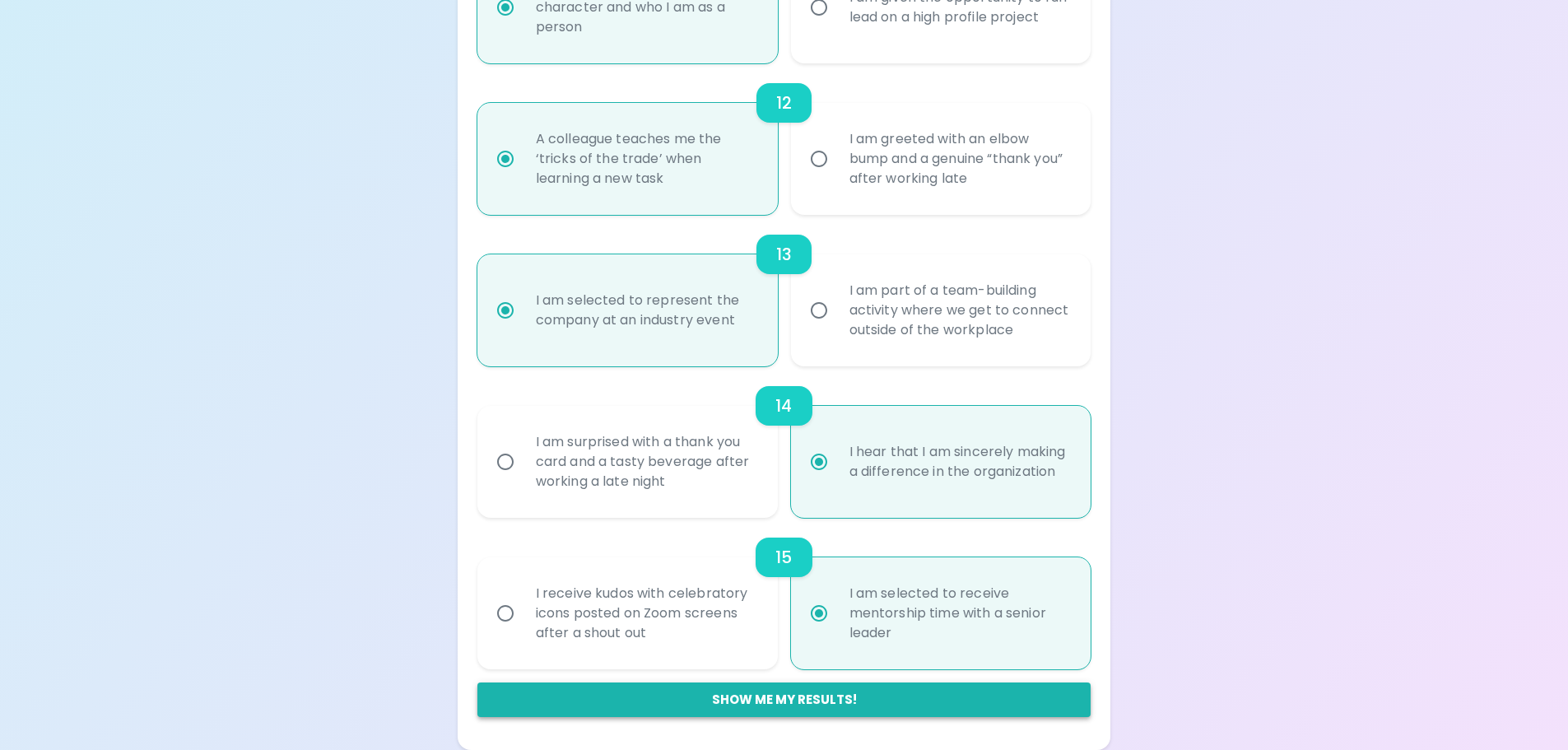
radio input "false"
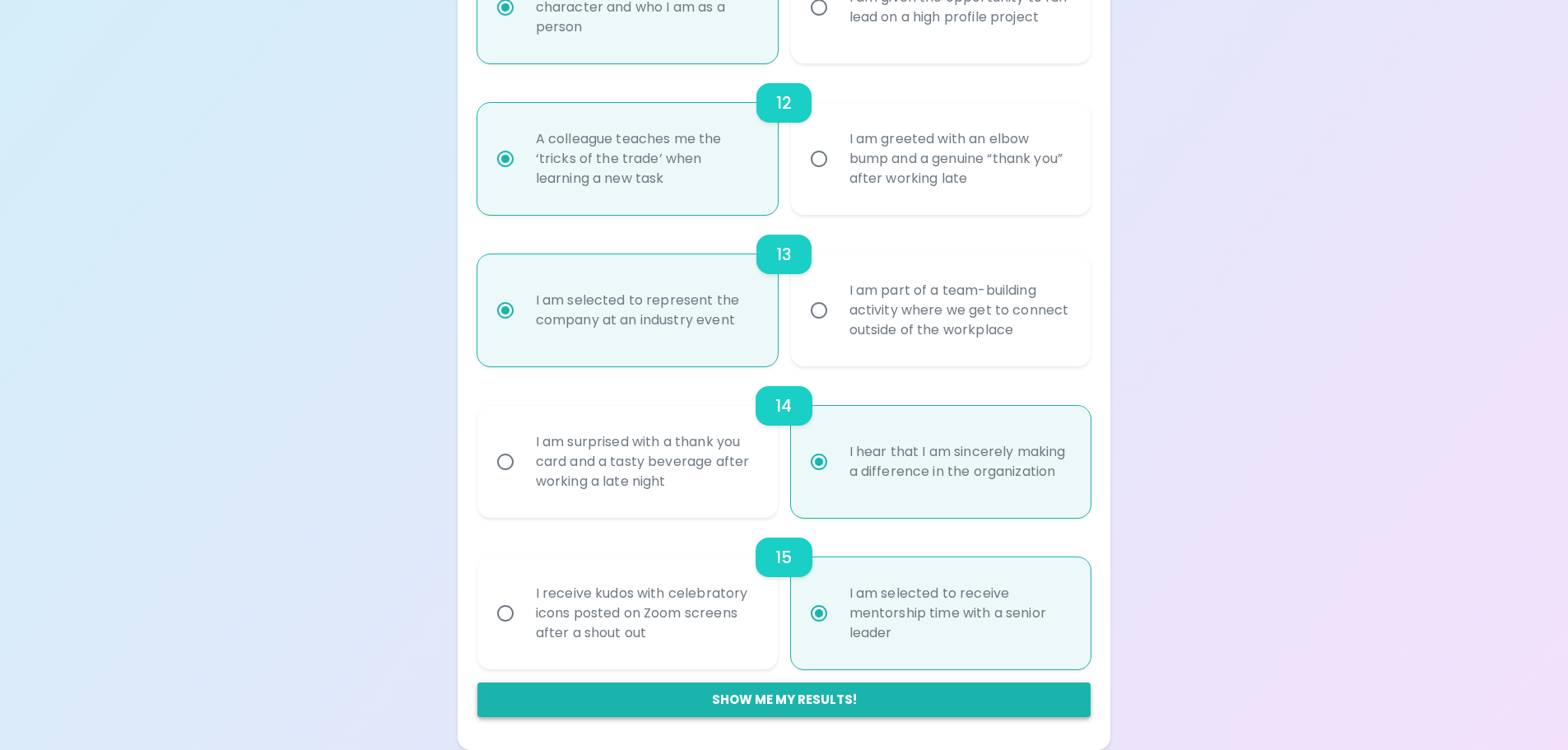
radio input "false"
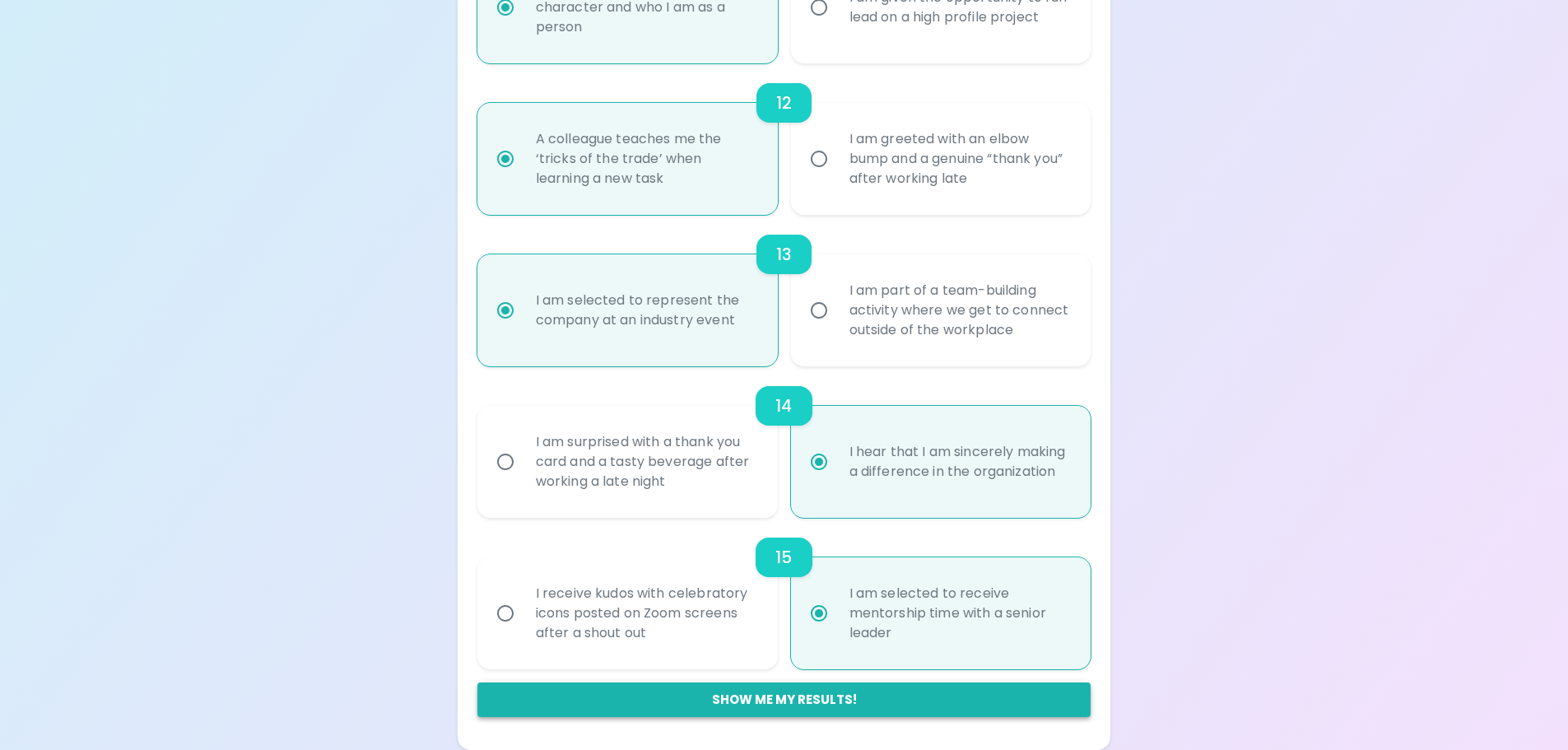
radio input "false"
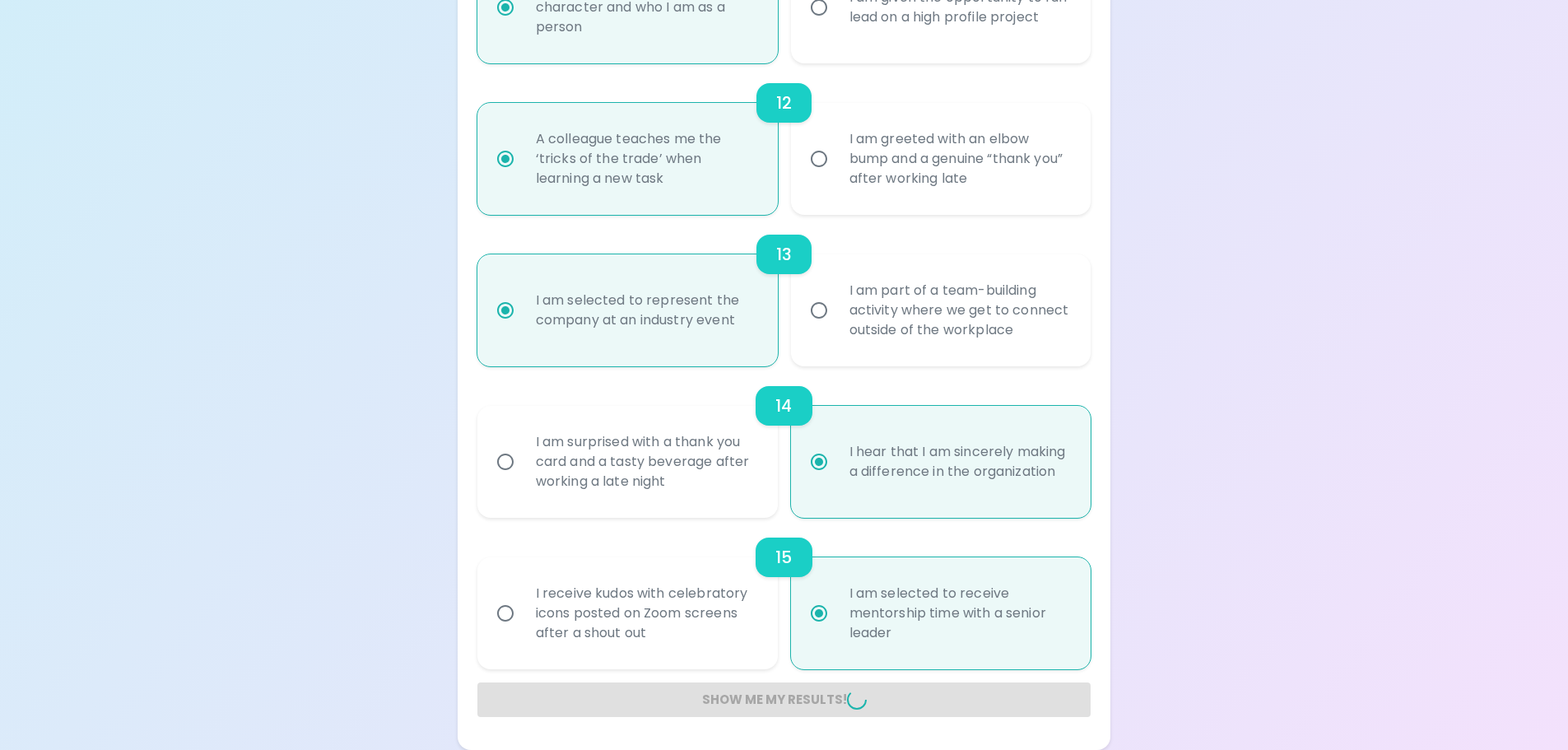
radio input "false"
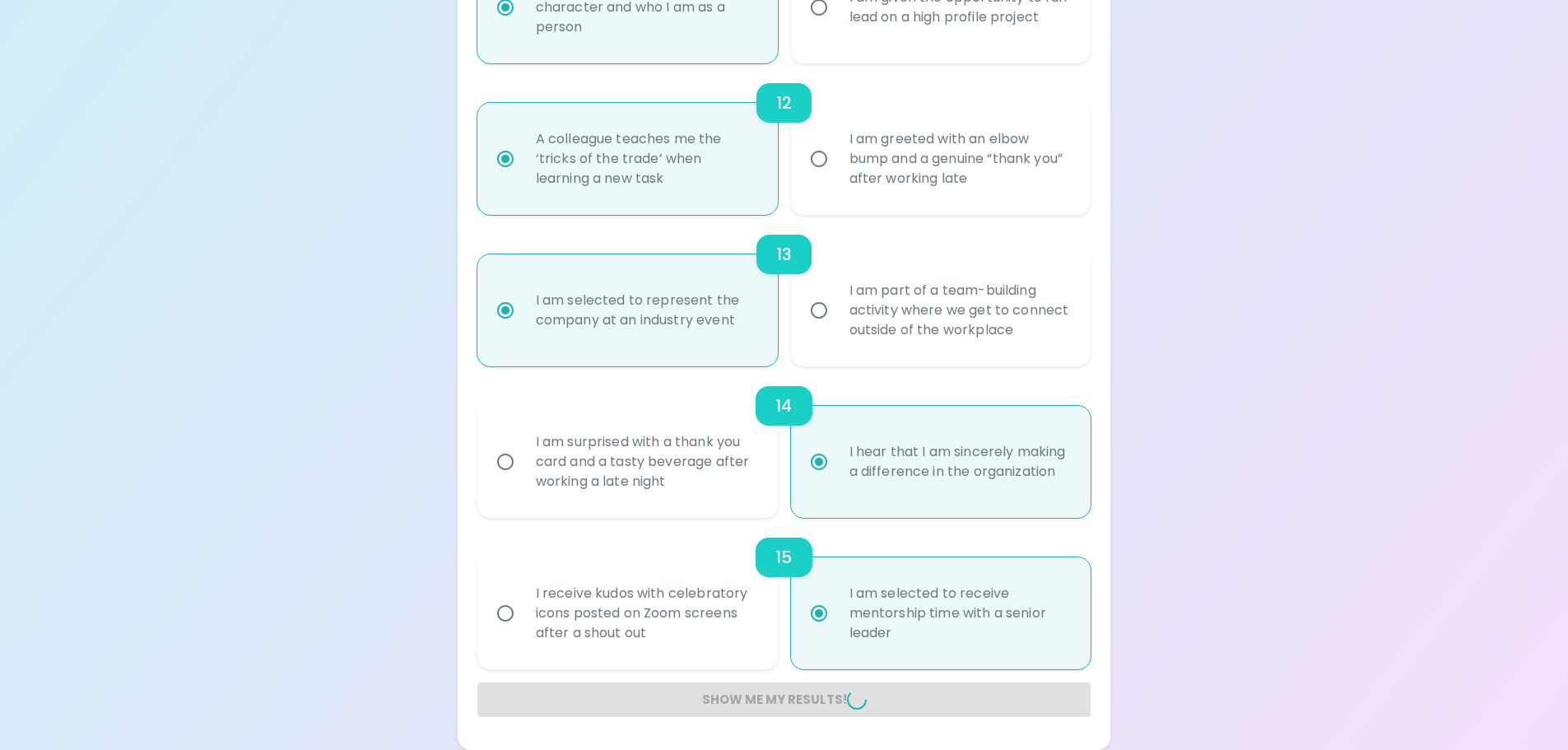
radio input "false"
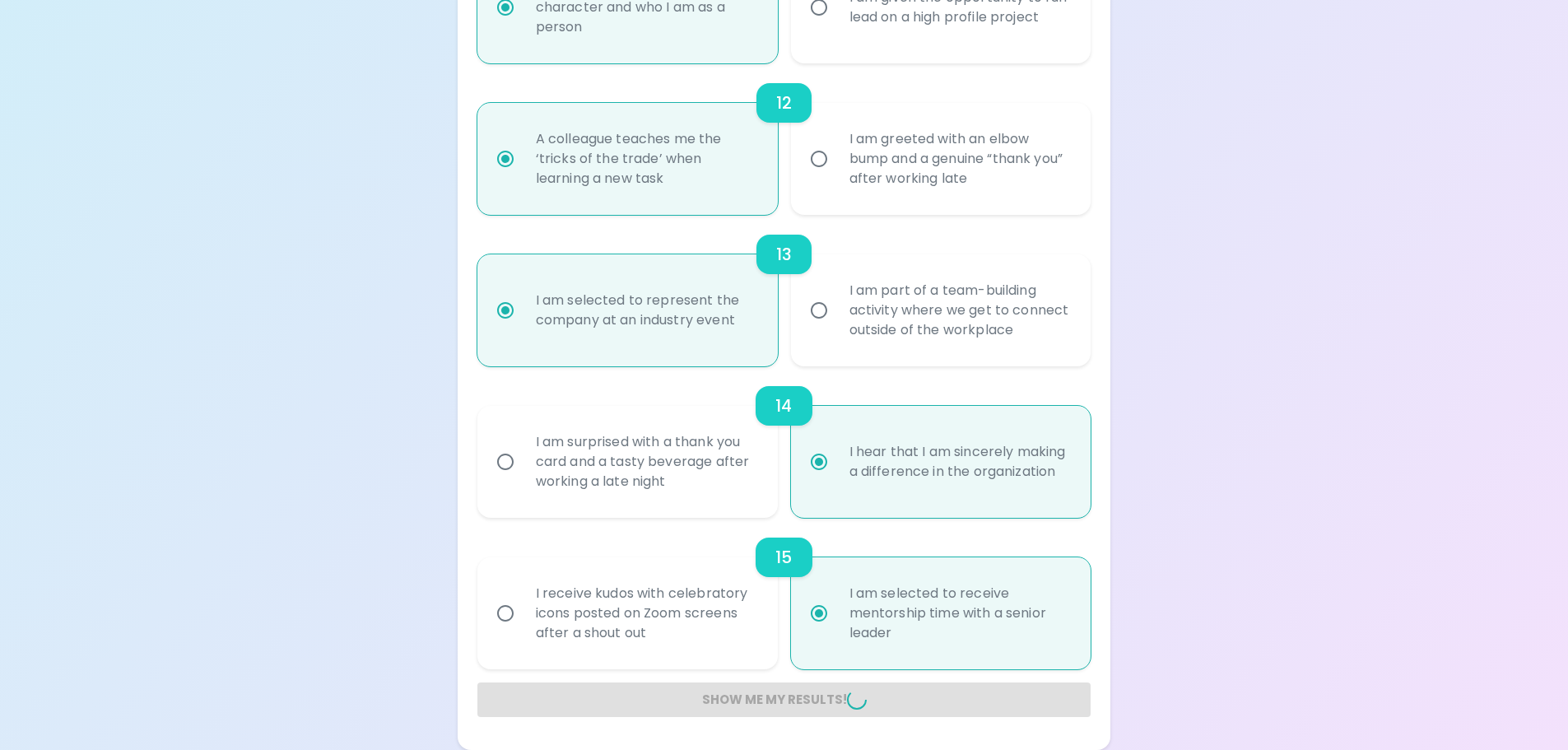
radio input "false"
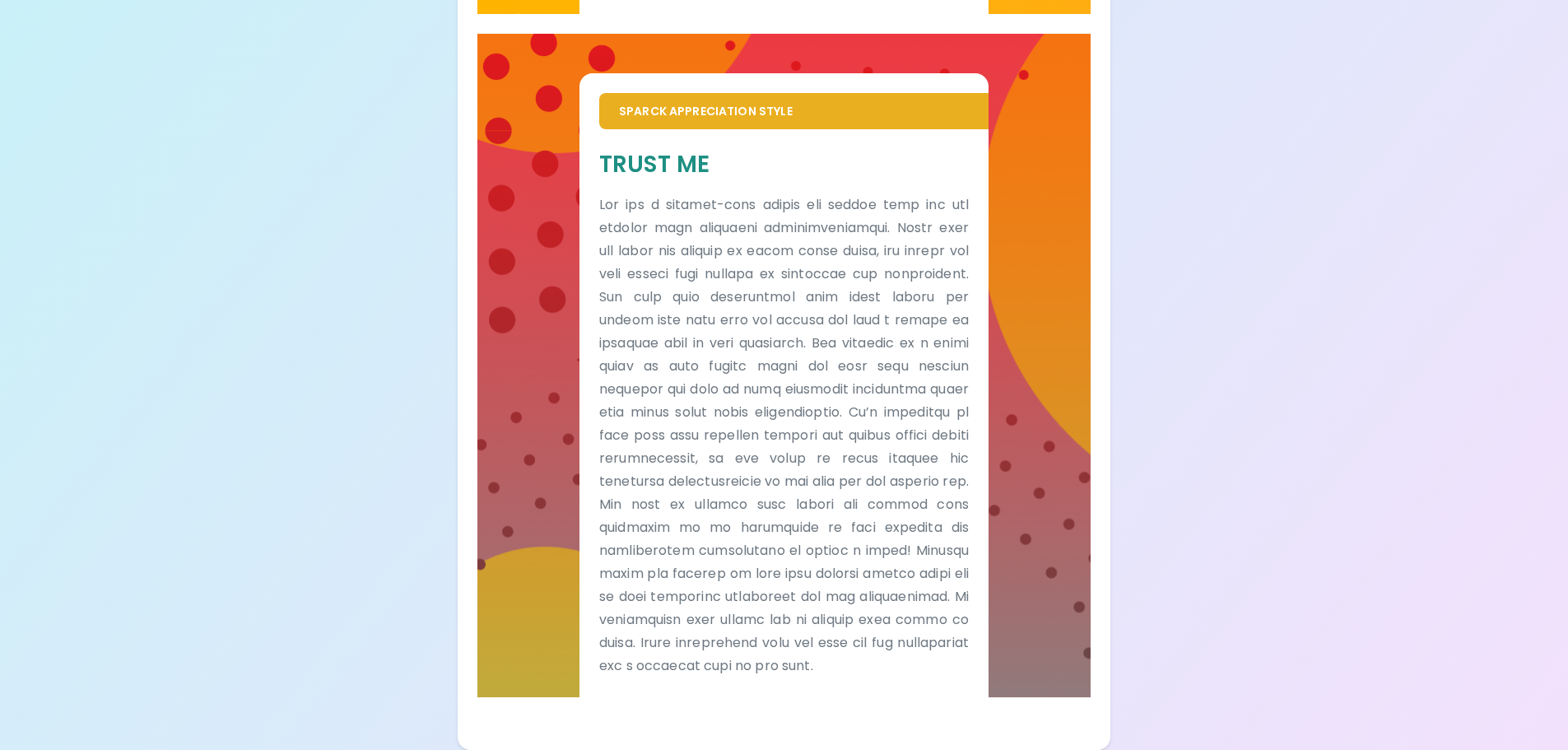
scroll to position [993, 0]
